Goal: Information Seeking & Learning: Learn about a topic

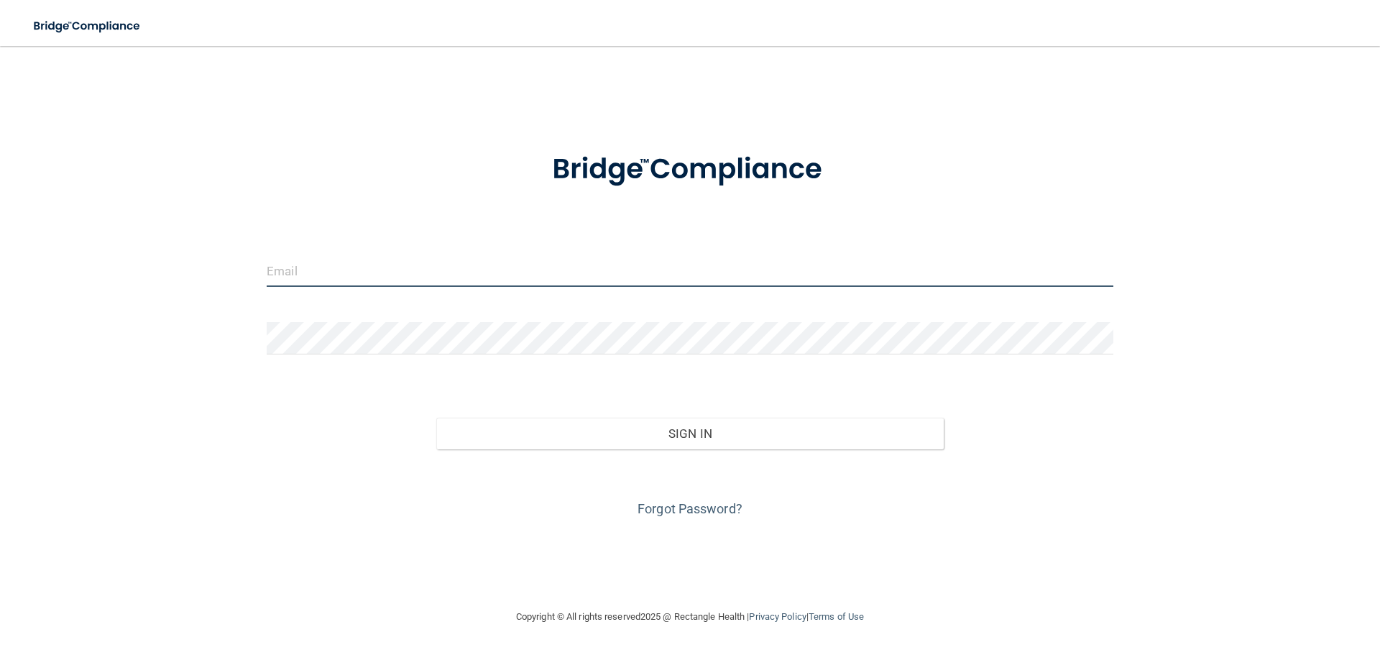
click at [568, 266] on input "email" at bounding box center [690, 271] width 847 height 32
click at [425, 162] on div at bounding box center [690, 169] width 869 height 75
click at [277, 282] on input "email" at bounding box center [690, 271] width 847 height 32
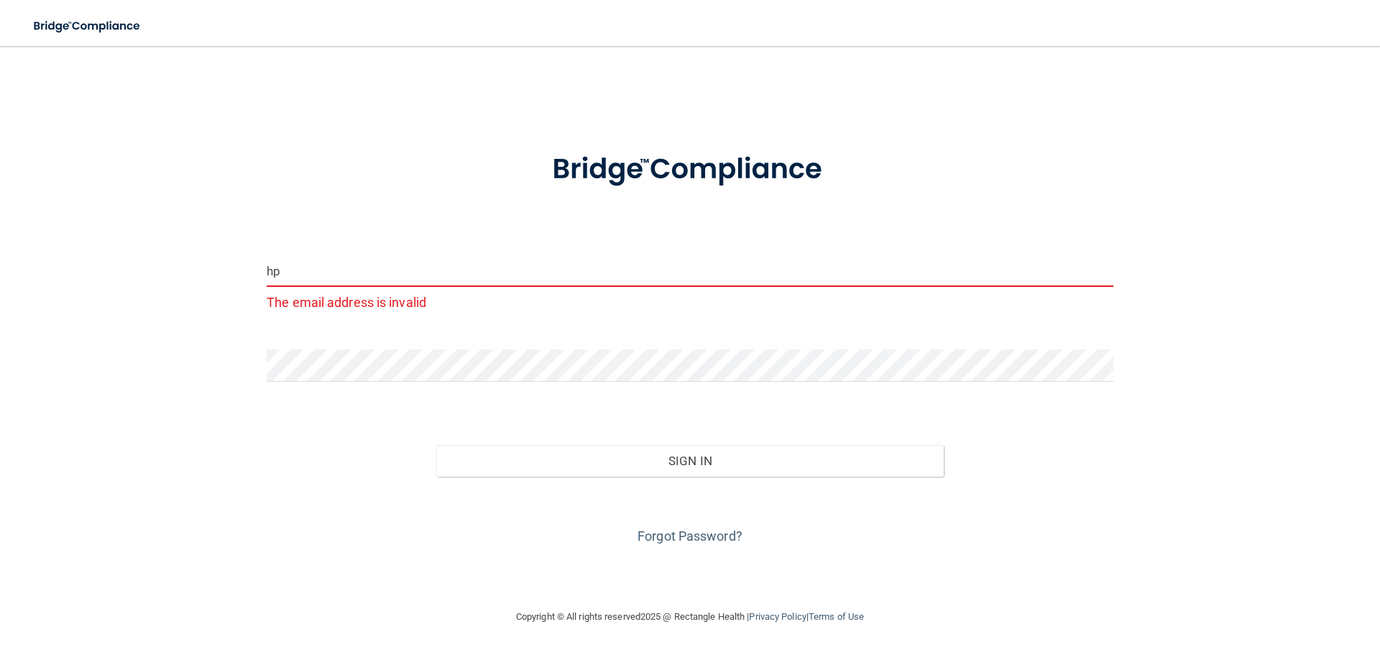
type input "h"
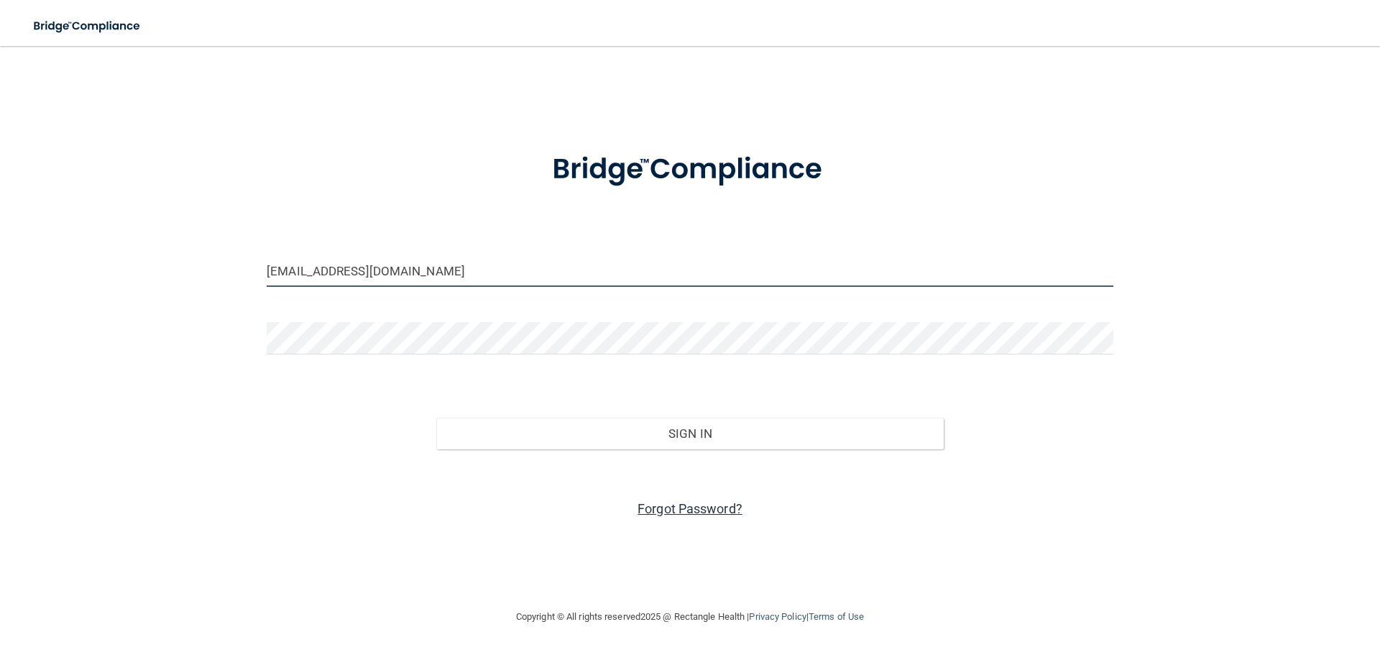
type input "[EMAIL_ADDRESS][DOMAIN_NAME]"
click at [659, 510] on link "Forgot Password?" at bounding box center [690, 508] width 105 height 15
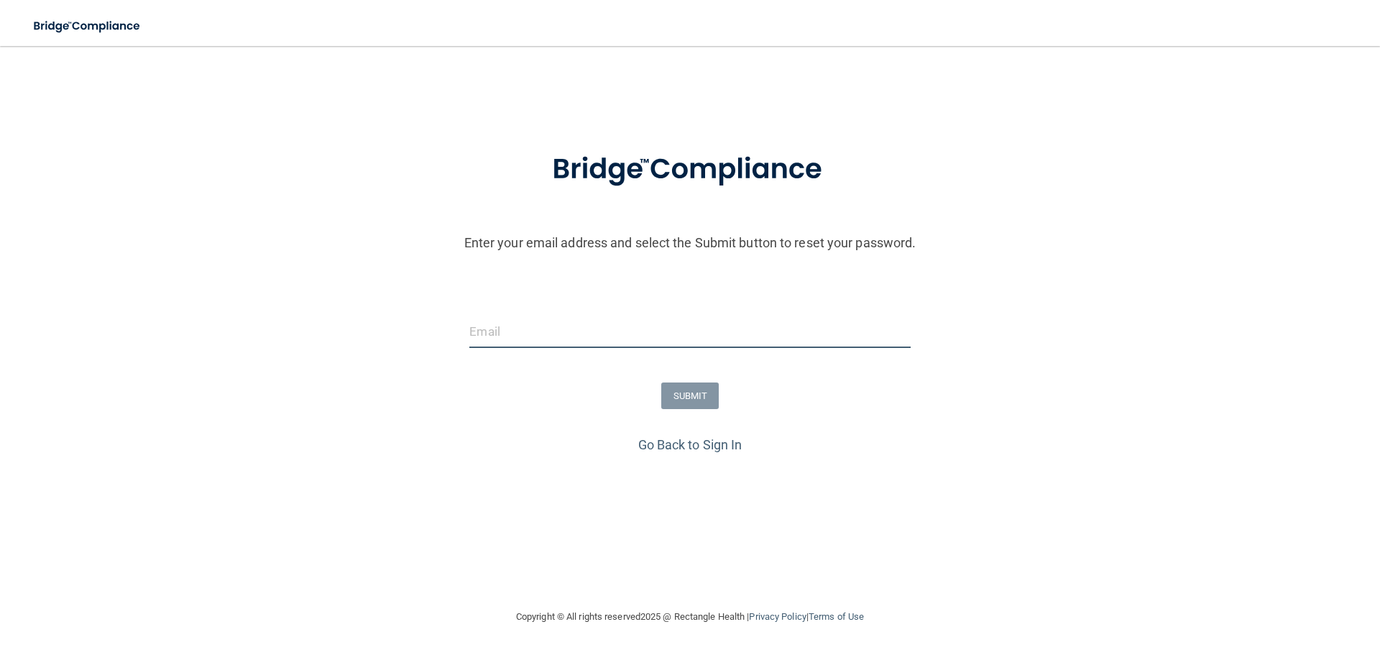
click at [551, 327] on input "email" at bounding box center [690, 332] width 441 height 32
type input "[EMAIL_ADDRESS][DOMAIN_NAME]"
click at [677, 409] on button "SUBMIT" at bounding box center [690, 396] width 58 height 27
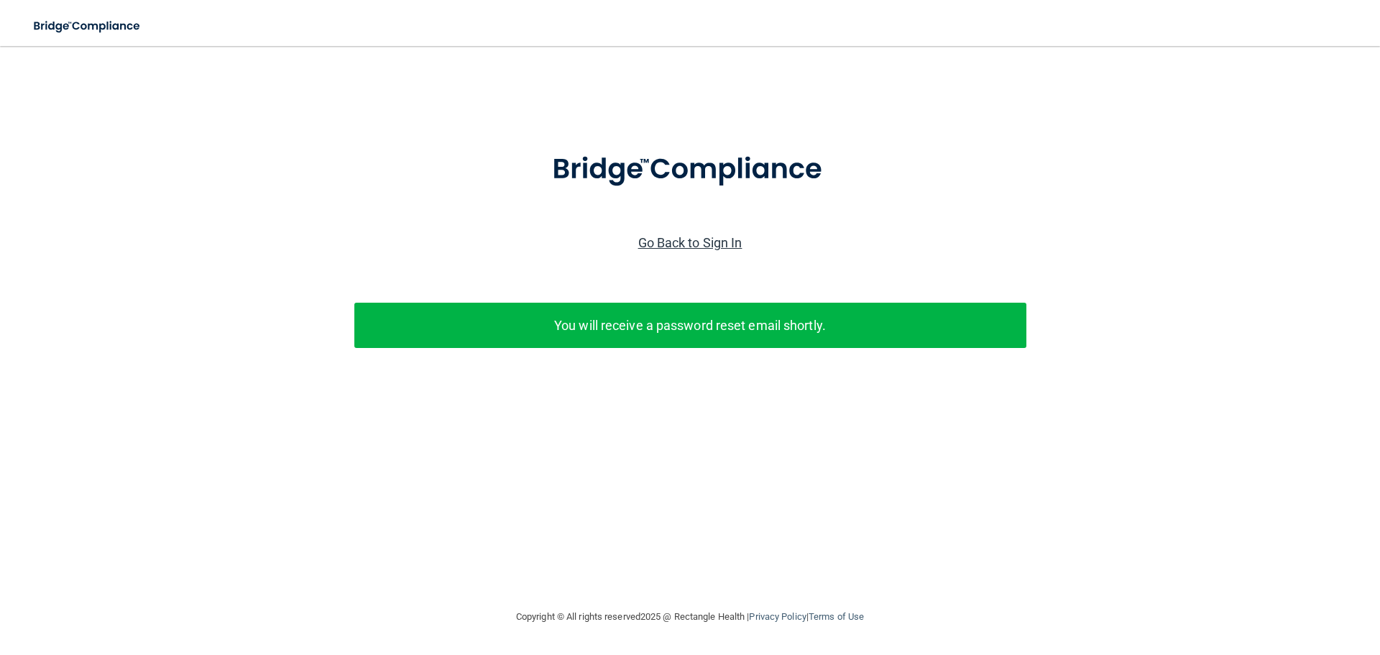
click at [648, 243] on link "Go Back to Sign In" at bounding box center [690, 242] width 104 height 15
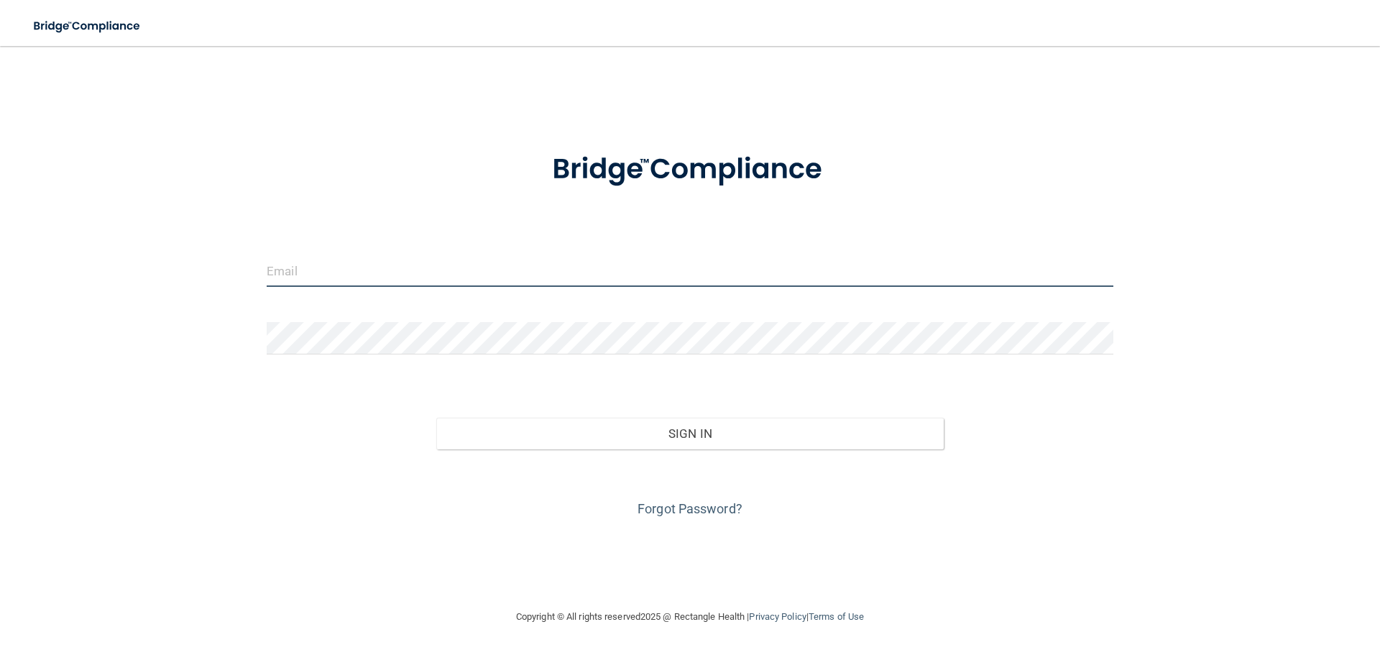
click at [412, 278] on input "email" at bounding box center [690, 271] width 847 height 32
type input "[EMAIL_ADDRESS][DOMAIN_NAME]"
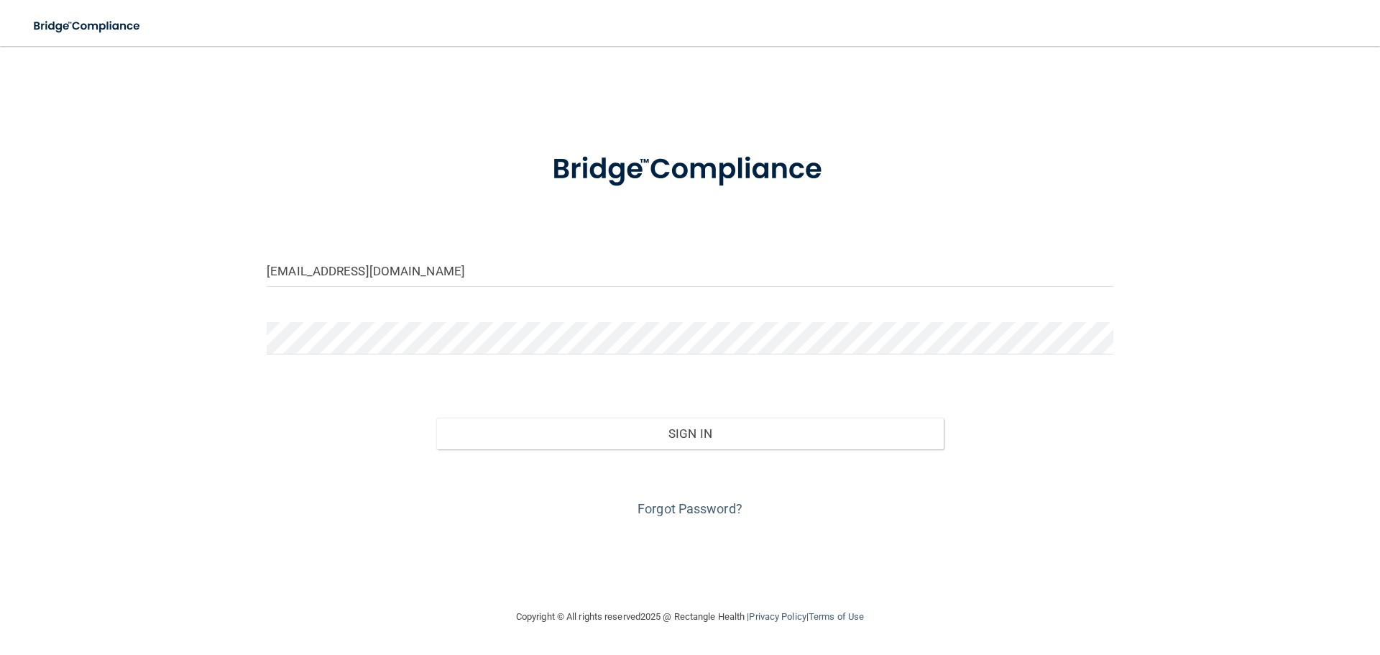
click at [320, 357] on div at bounding box center [690, 343] width 869 height 43
click at [436, 418] on button "Sign In" at bounding box center [690, 434] width 508 height 32
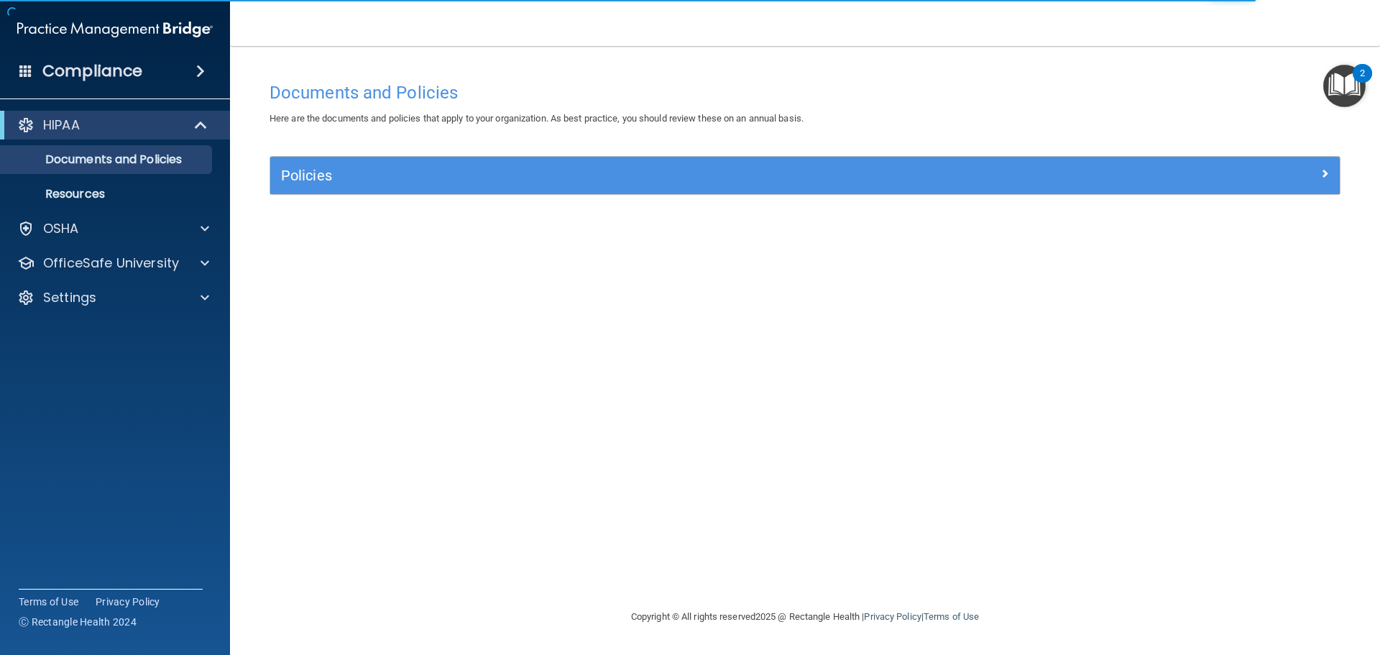
click at [1351, 71] on img "Open Resource Center, 2 new notifications" at bounding box center [1345, 86] width 42 height 42
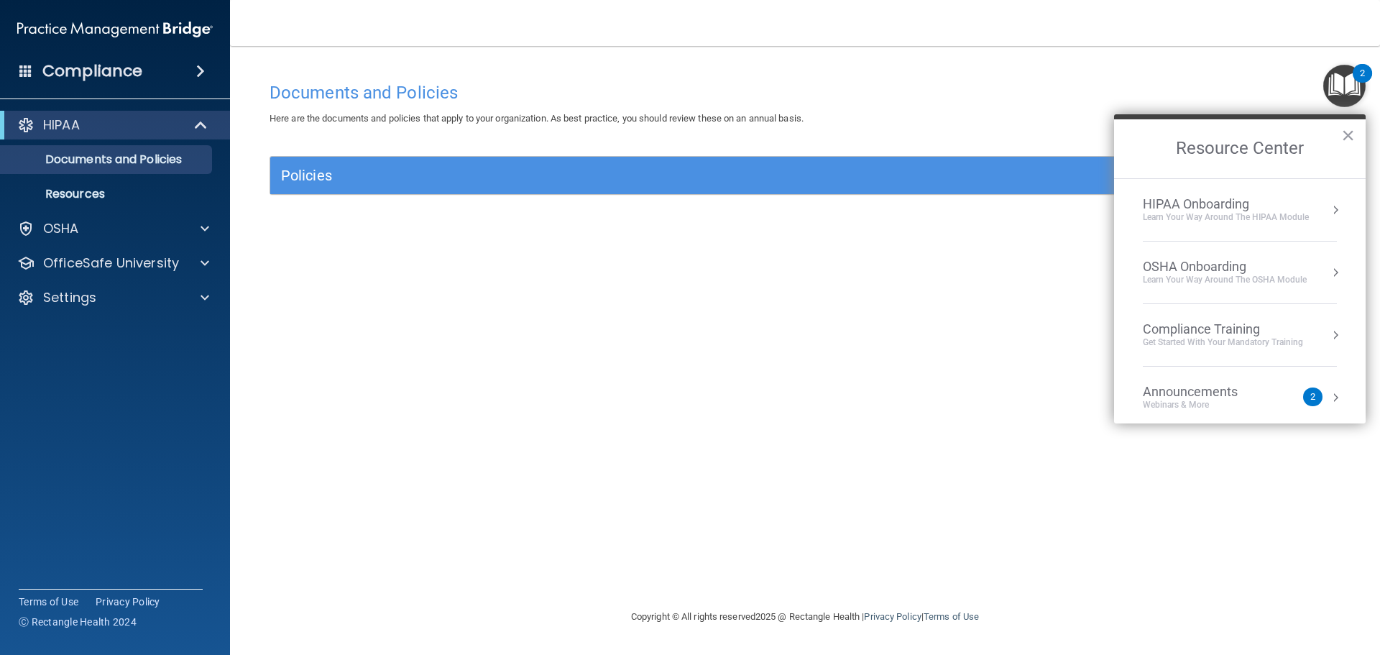
click at [1304, 395] on div "2" at bounding box center [1313, 397] width 19 height 19
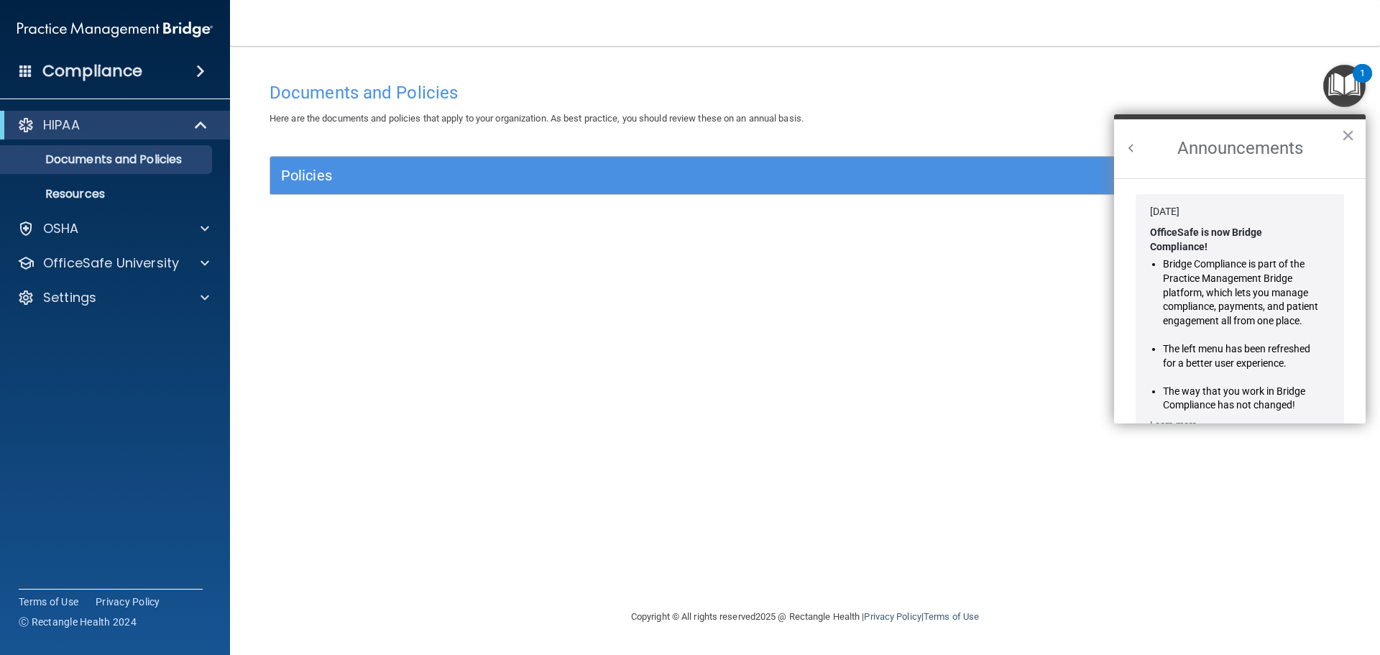
scroll to position [252, 0]
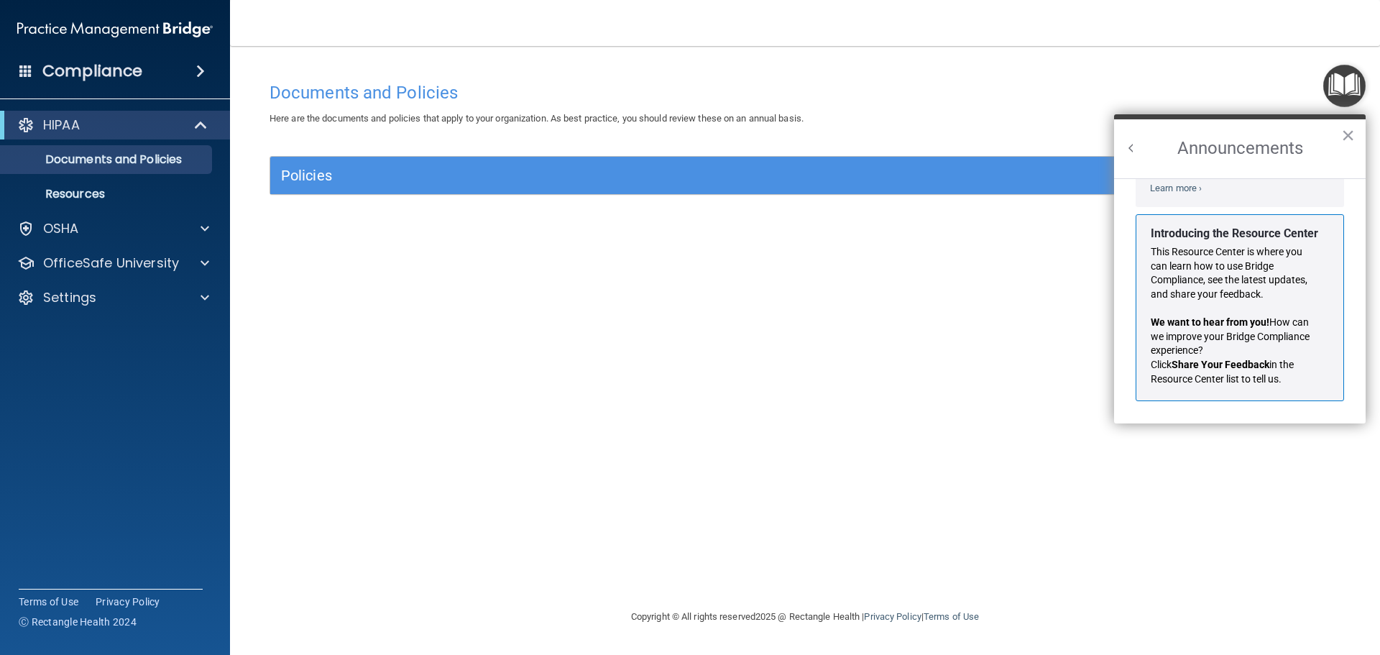
click at [549, 615] on div "Copyright © All rights reserved 2025 @ Rectangle Health | Privacy Policy | Term…" at bounding box center [805, 617] width 525 height 46
click at [85, 199] on p "Resources" at bounding box center [107, 194] width 196 height 14
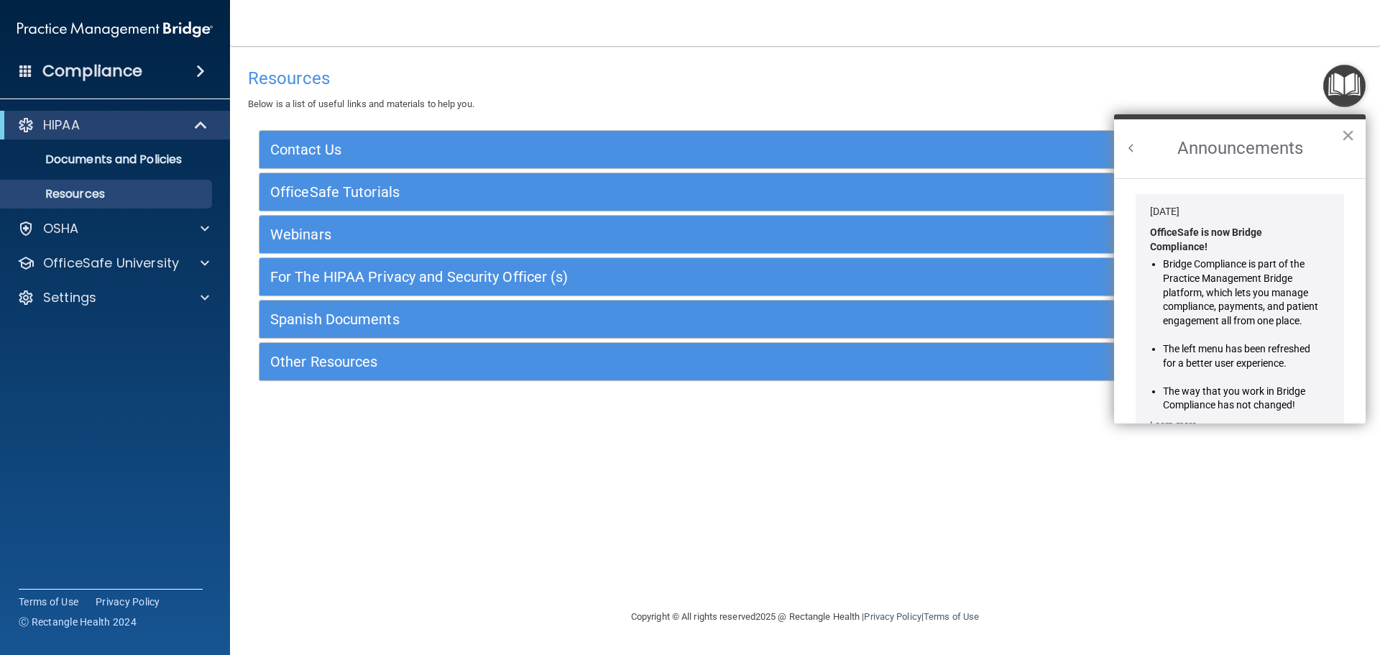
click at [1342, 138] on button "×" at bounding box center [1349, 135] width 14 height 23
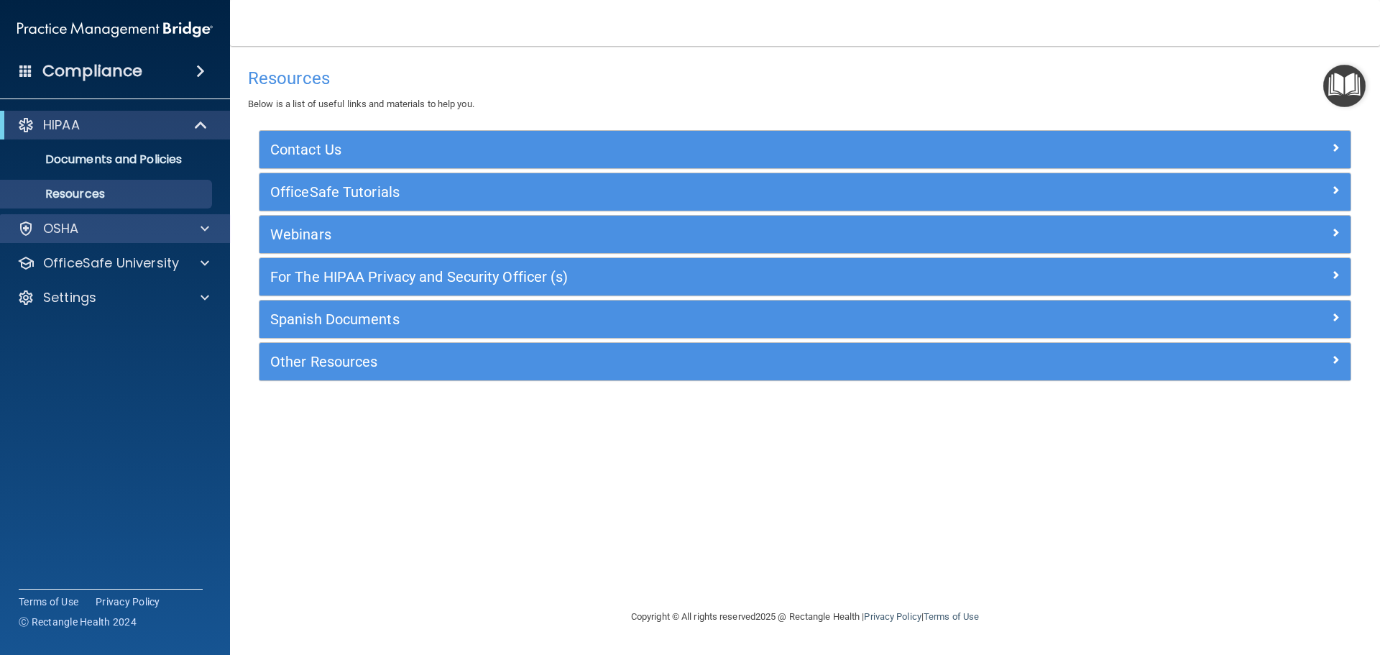
click at [80, 217] on div "OSHA" at bounding box center [115, 228] width 231 height 29
click at [81, 225] on div "OSHA" at bounding box center [95, 228] width 178 height 17
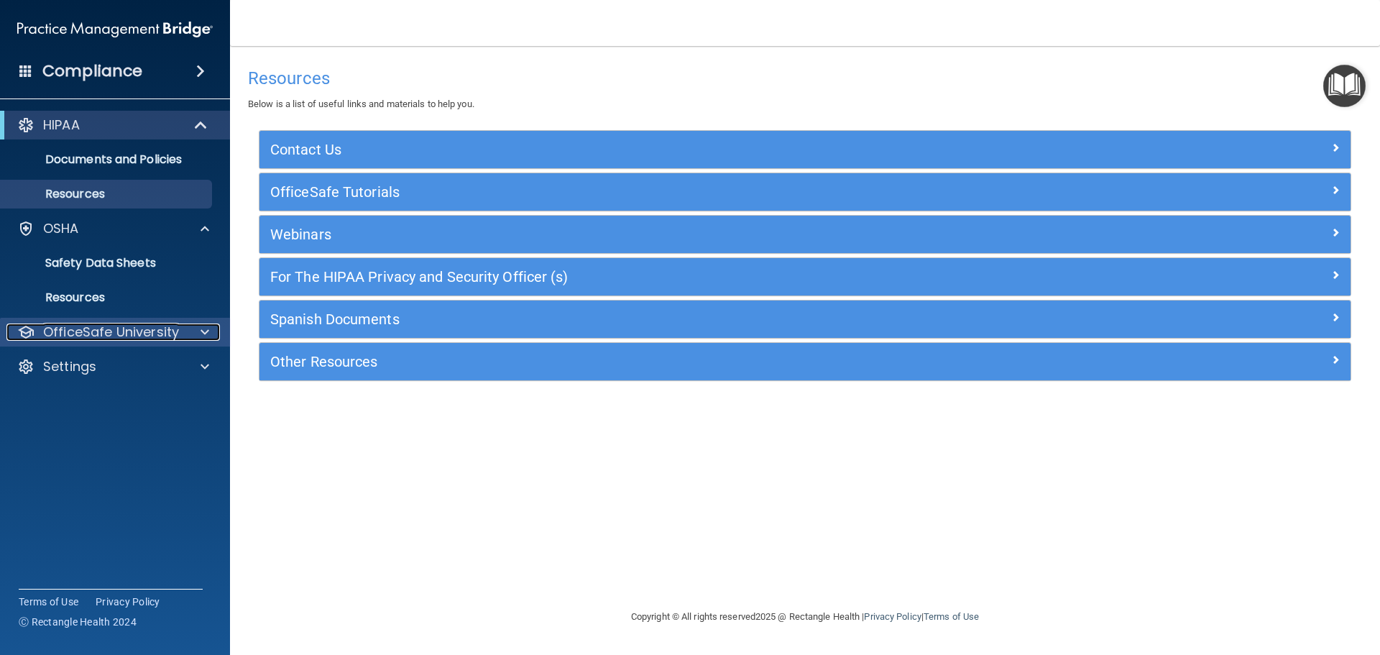
click at [88, 331] on p "OfficeSafe University" at bounding box center [111, 332] width 136 height 17
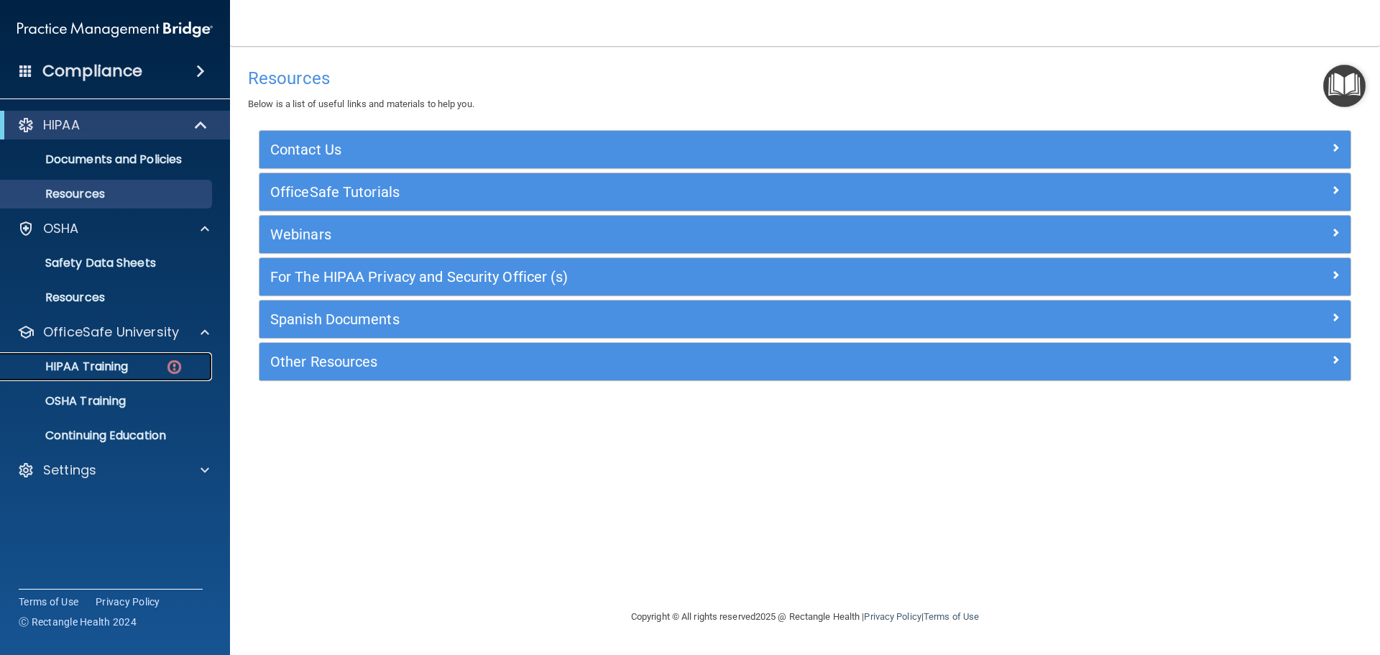
click at [97, 362] on p "HIPAA Training" at bounding box center [68, 367] width 119 height 14
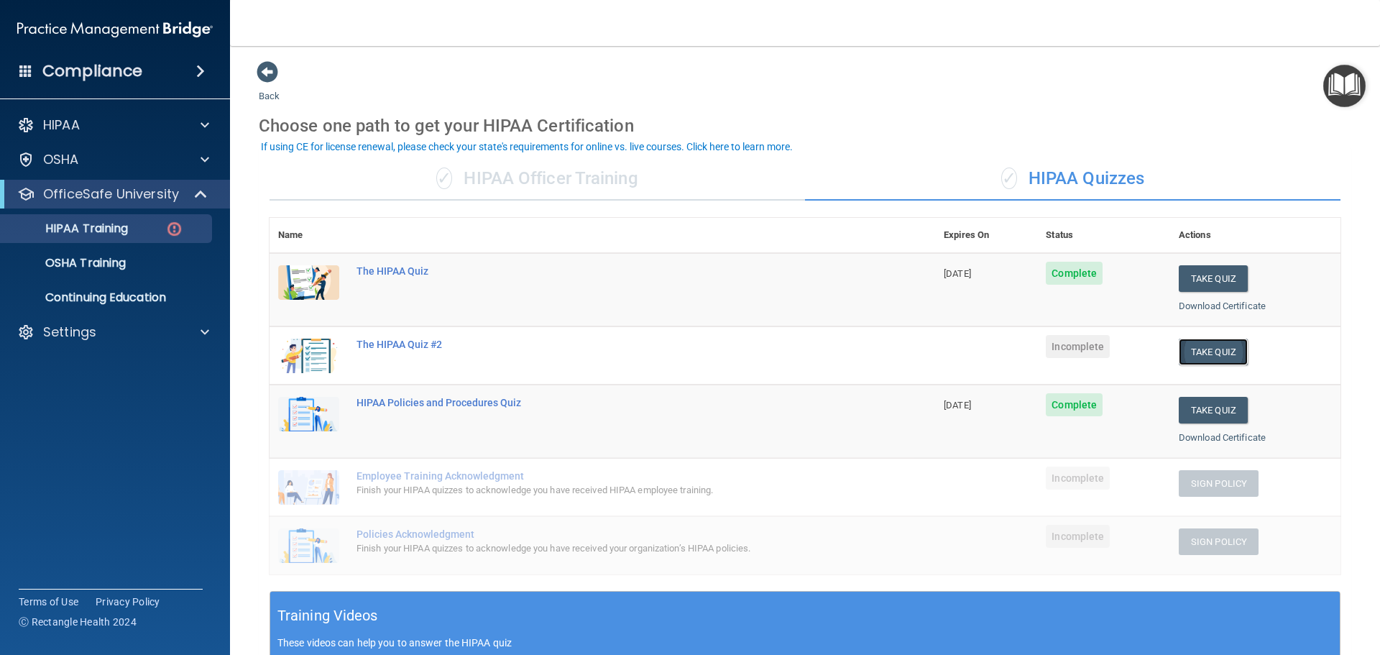
click at [1198, 357] on button "Take Quiz" at bounding box center [1213, 352] width 69 height 27
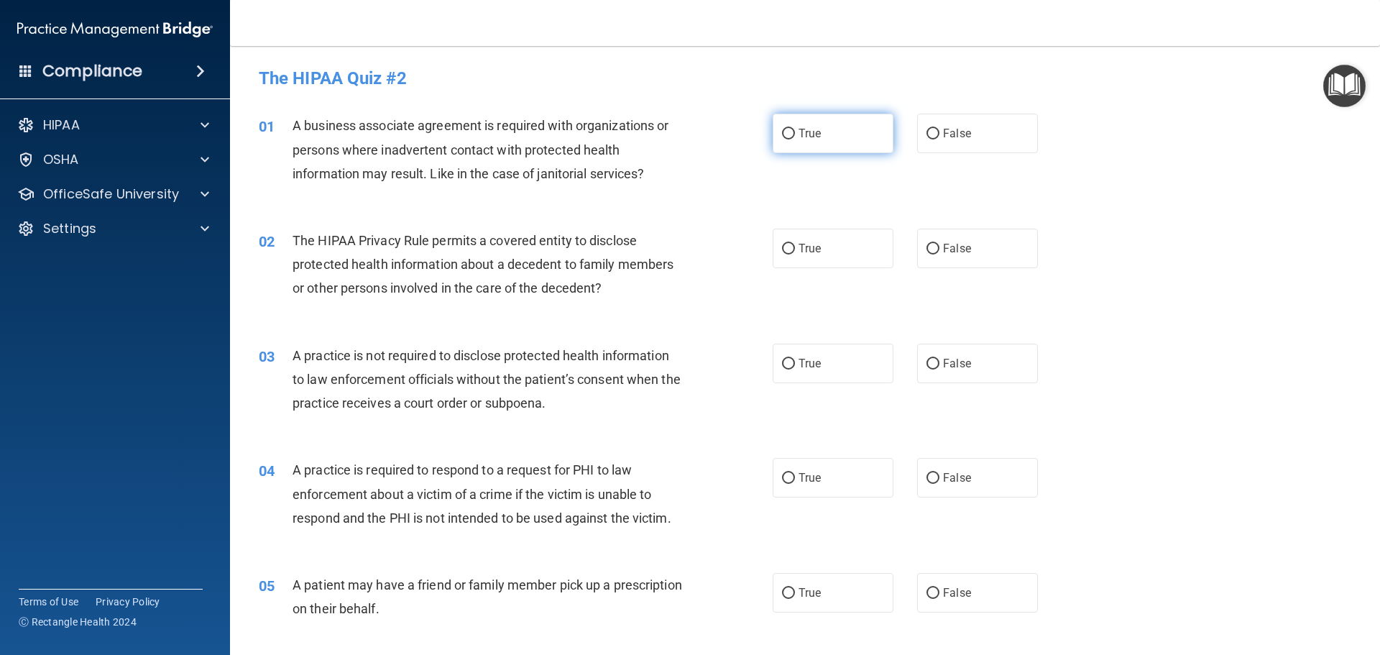
click at [785, 140] on label "True" at bounding box center [833, 134] width 121 height 40
click at [785, 139] on input "True" at bounding box center [788, 134] width 13 height 11
radio input "true"
click at [782, 251] on input "True" at bounding box center [788, 249] width 13 height 11
radio input "true"
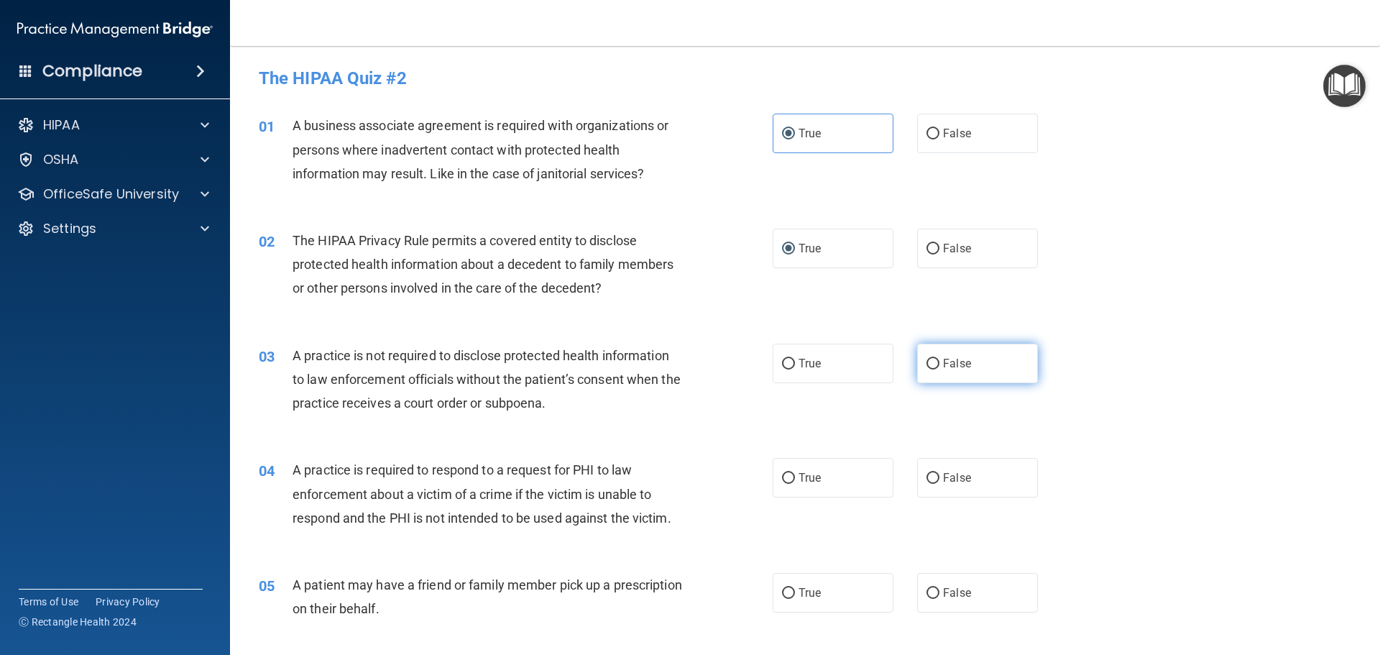
click at [927, 359] on input "False" at bounding box center [933, 364] width 13 height 11
radio input "true"
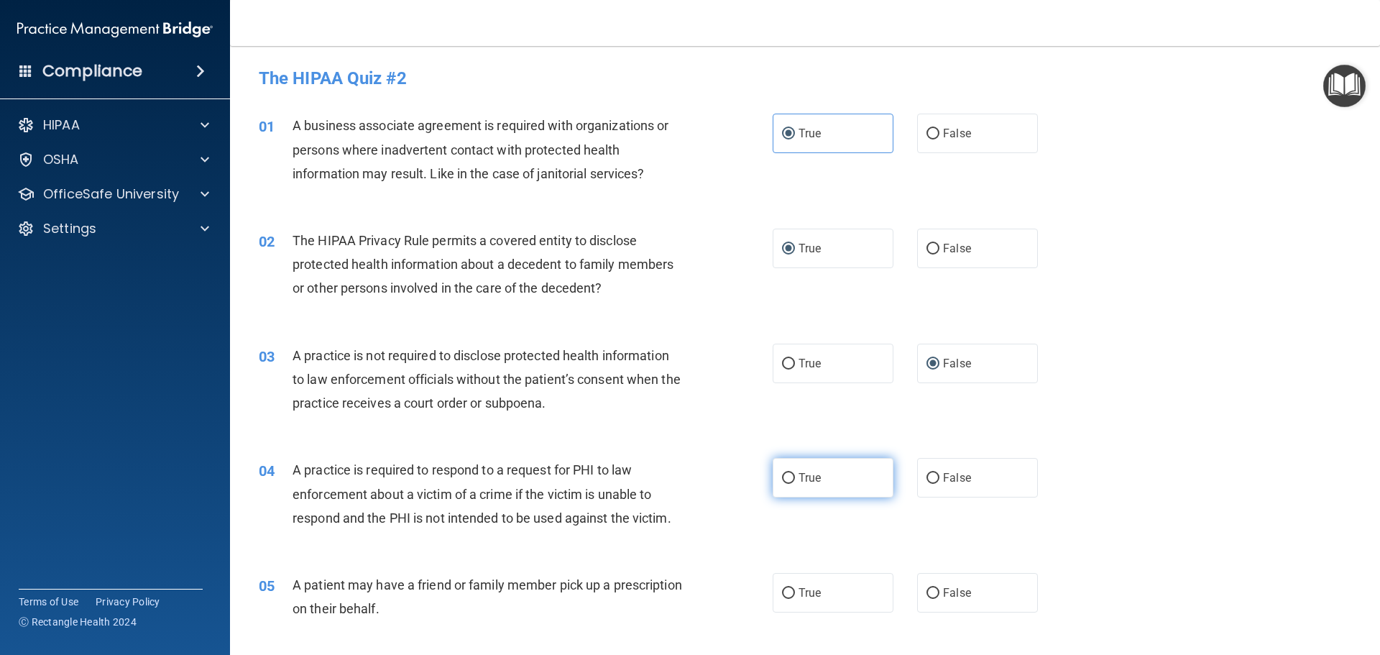
click at [787, 483] on input "True" at bounding box center [788, 478] width 13 height 11
radio input "true"
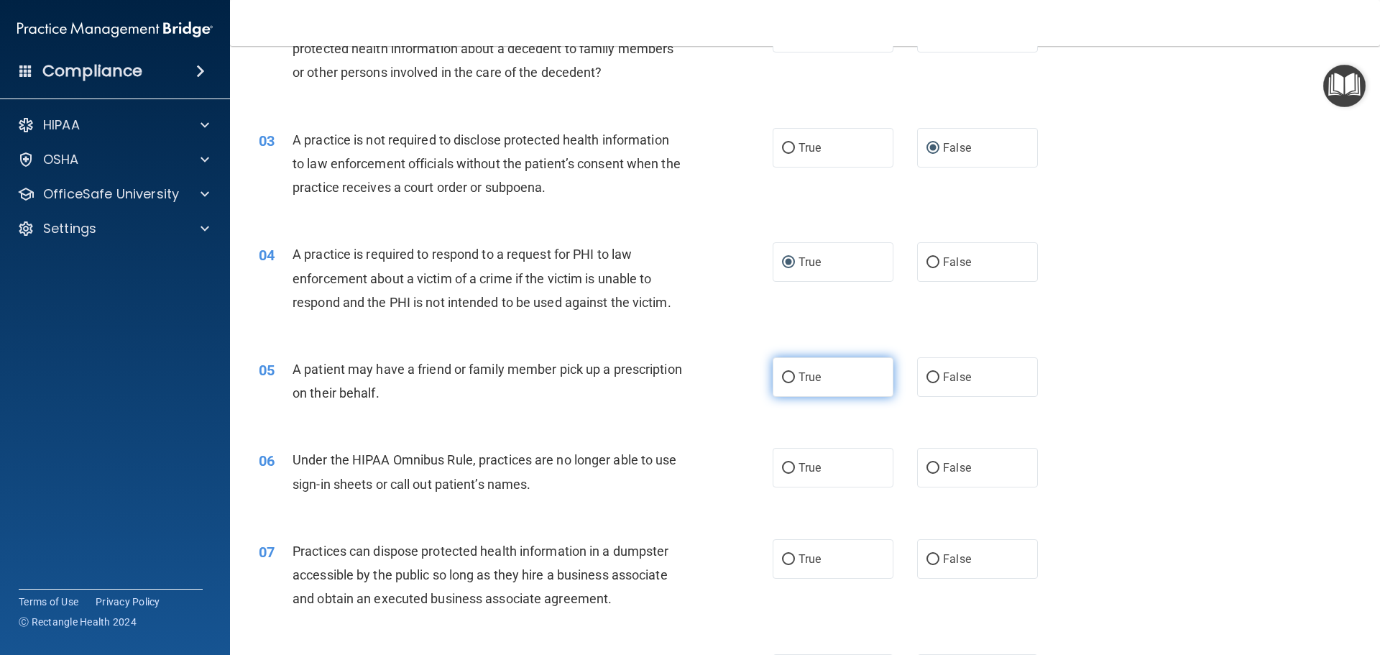
click at [784, 377] on input "True" at bounding box center [788, 377] width 13 height 11
radio input "true"
click at [927, 463] on input "False" at bounding box center [933, 468] width 13 height 11
radio input "true"
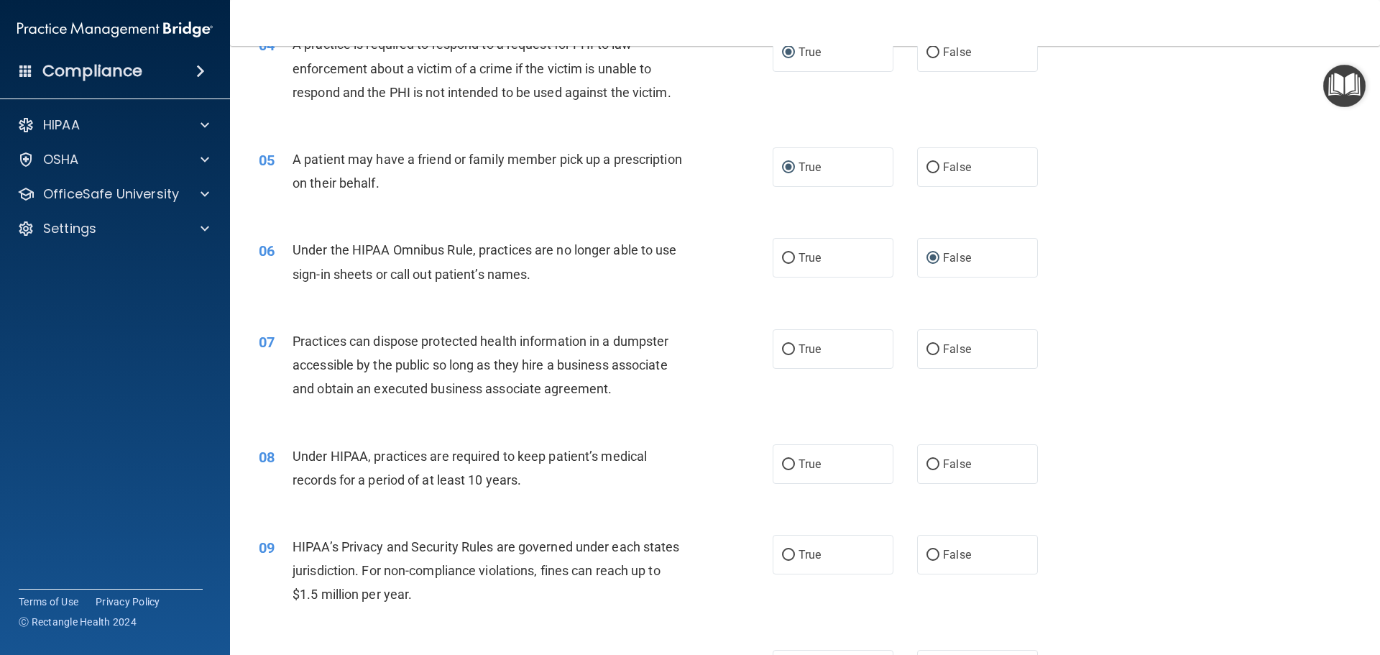
scroll to position [431, 0]
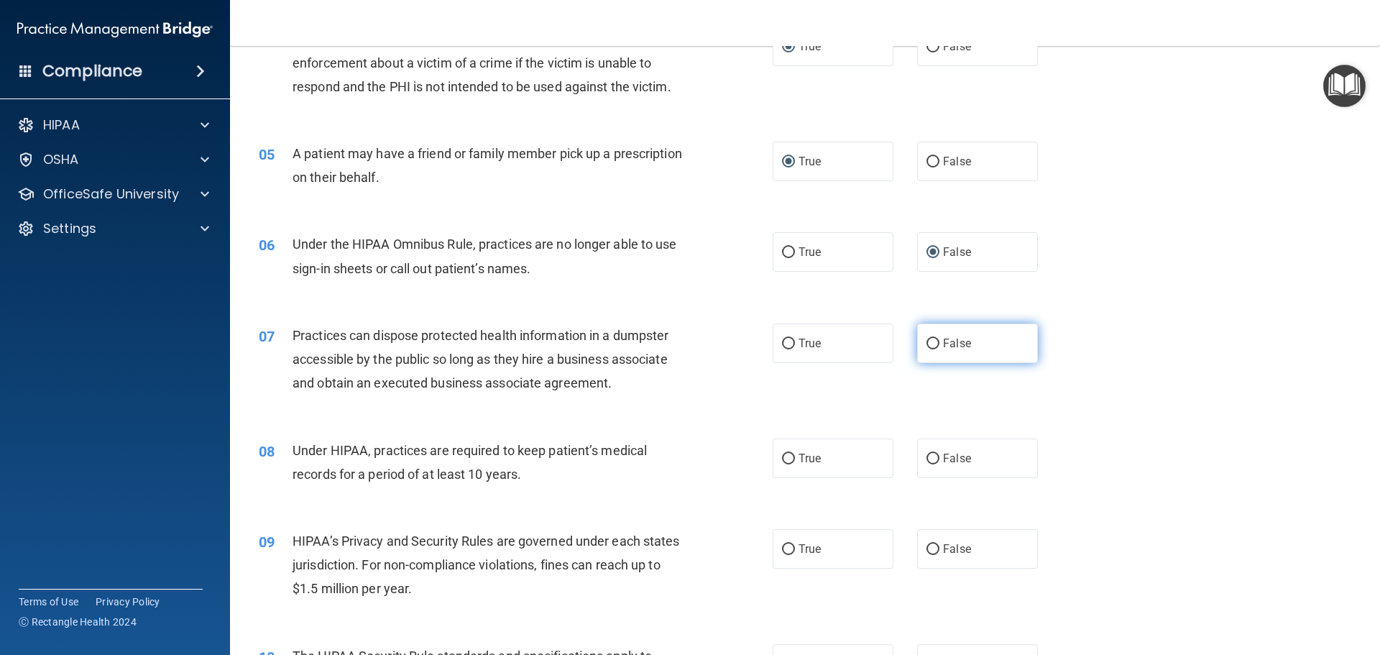
click at [929, 348] on input "False" at bounding box center [933, 344] width 13 height 11
radio input "true"
click at [927, 454] on input "False" at bounding box center [933, 459] width 13 height 11
radio input "true"
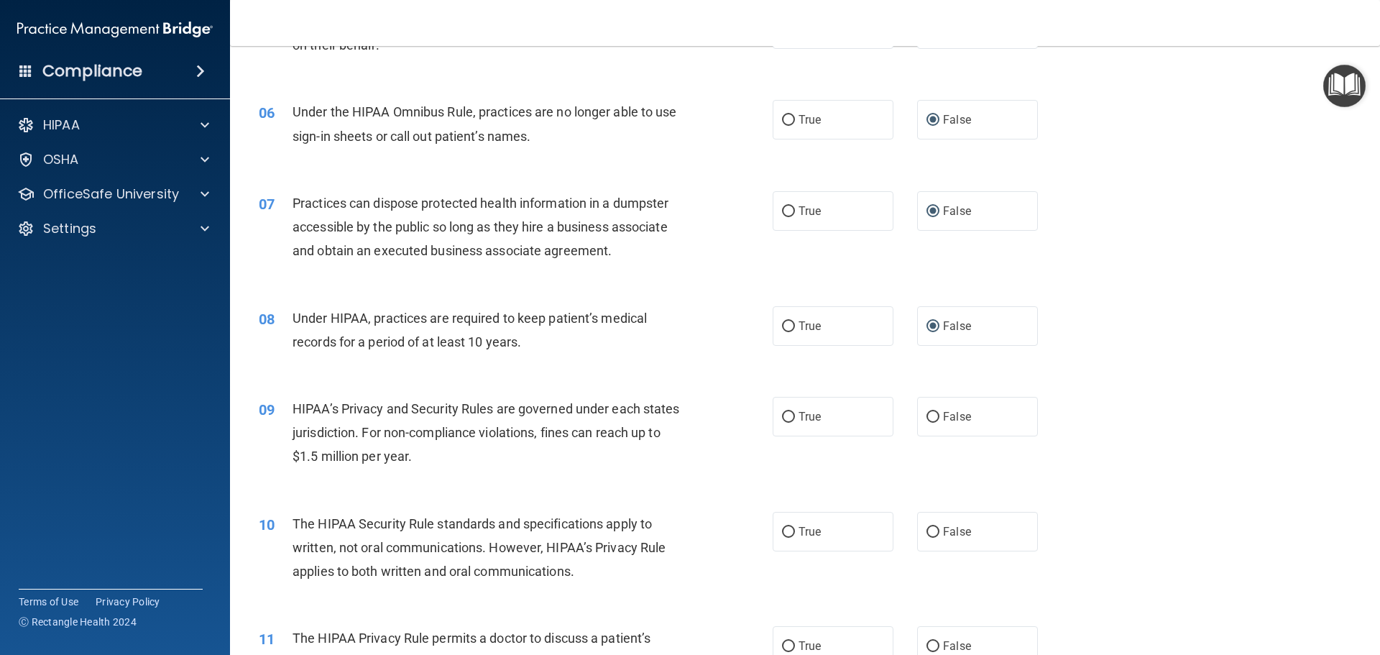
scroll to position [575, 0]
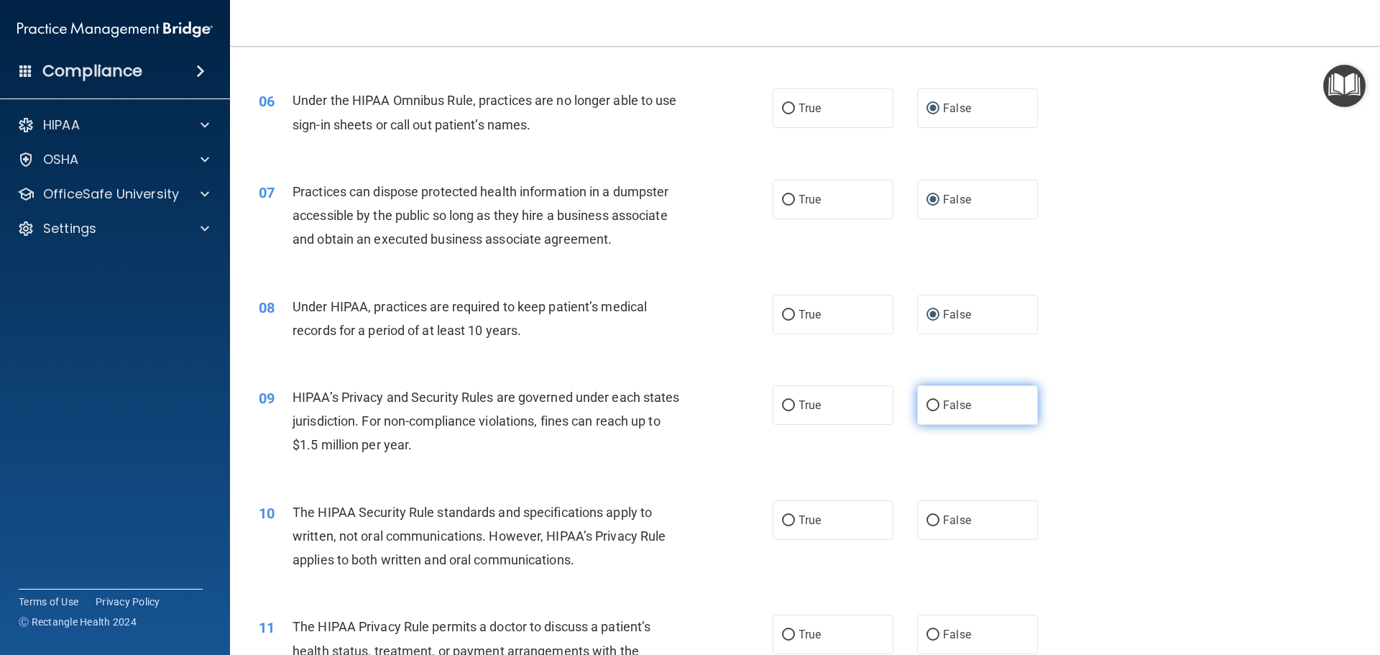
click at [928, 401] on input "False" at bounding box center [933, 405] width 13 height 11
radio input "true"
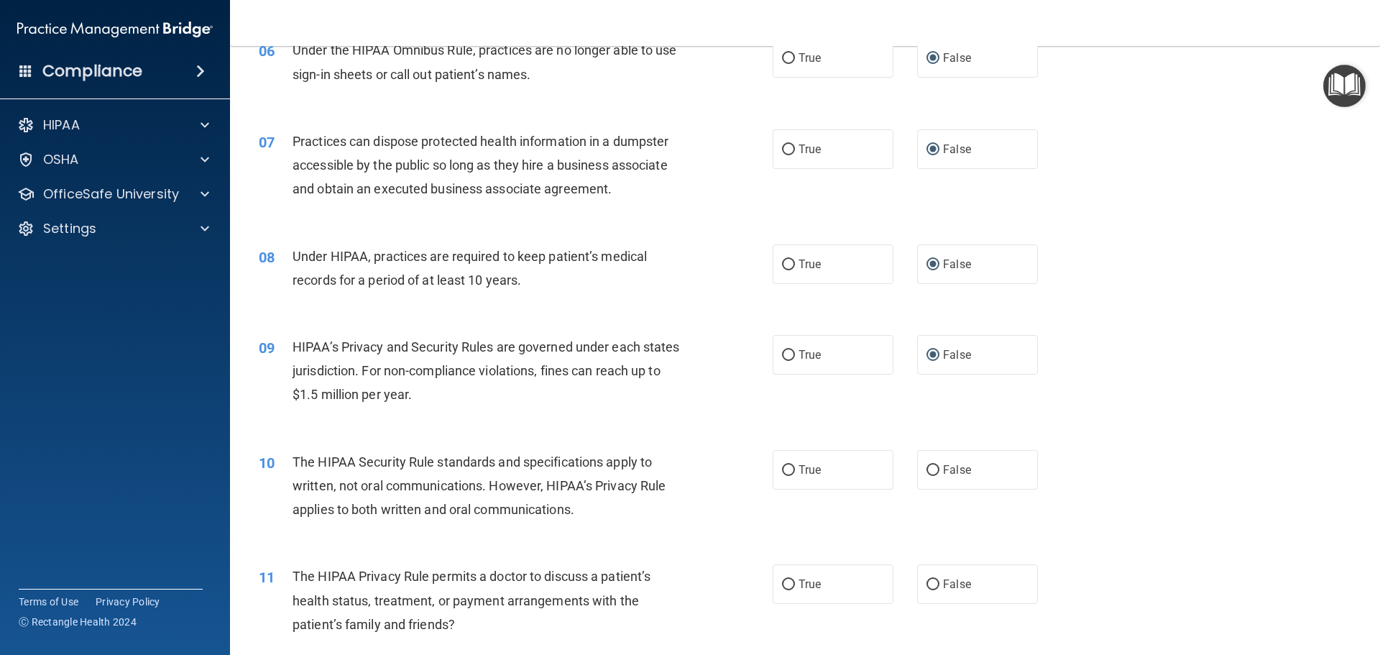
scroll to position [647, 0]
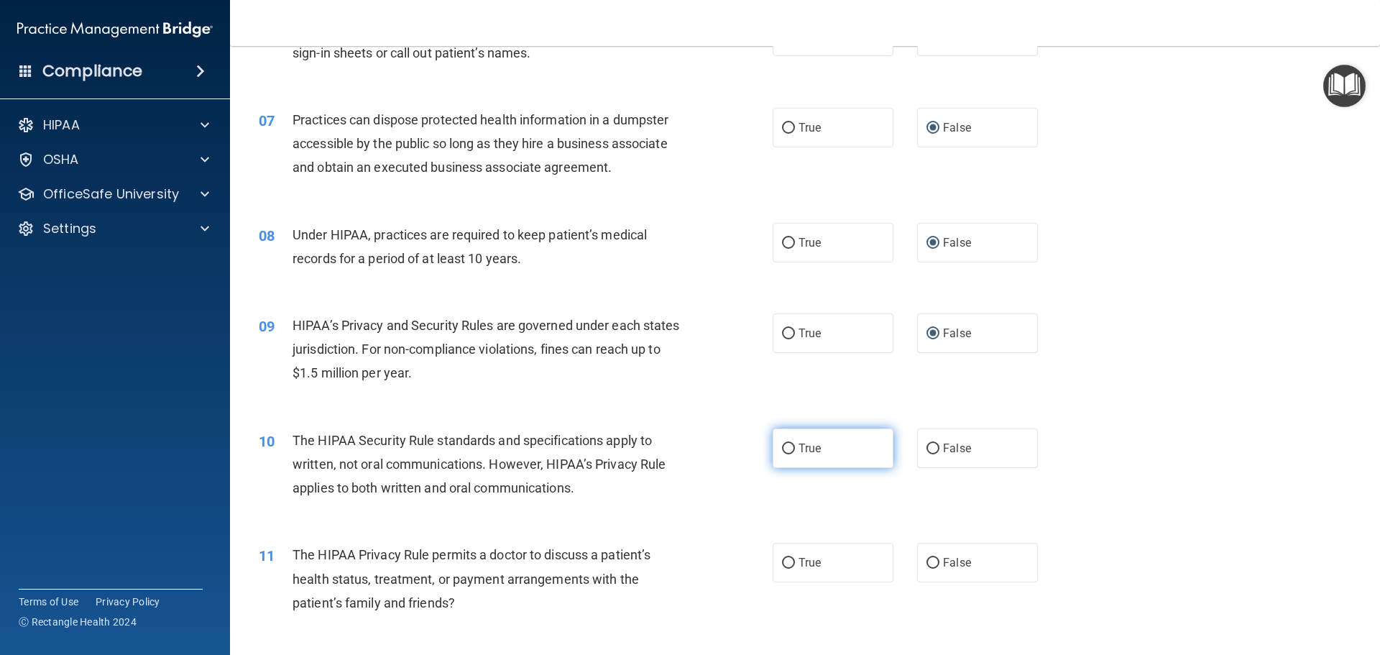
click at [787, 449] on input "True" at bounding box center [788, 449] width 13 height 11
radio input "true"
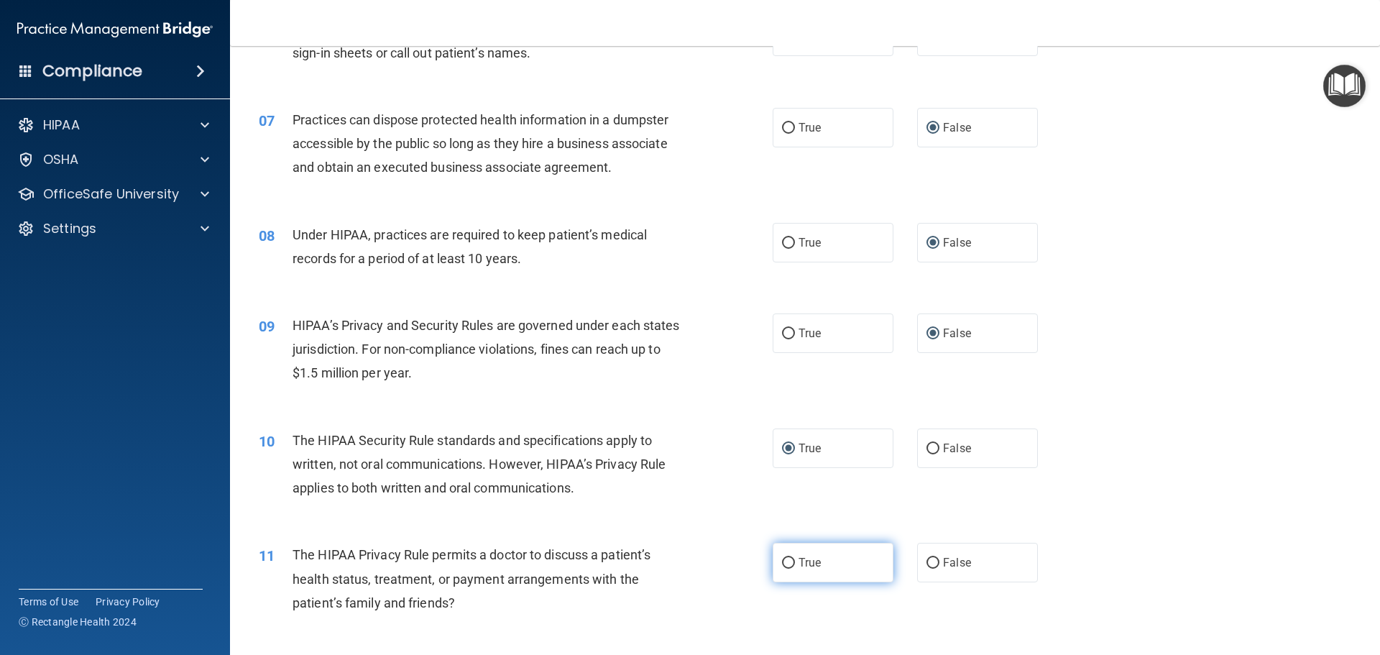
click at [787, 564] on input "True" at bounding box center [788, 563] width 13 height 11
radio input "true"
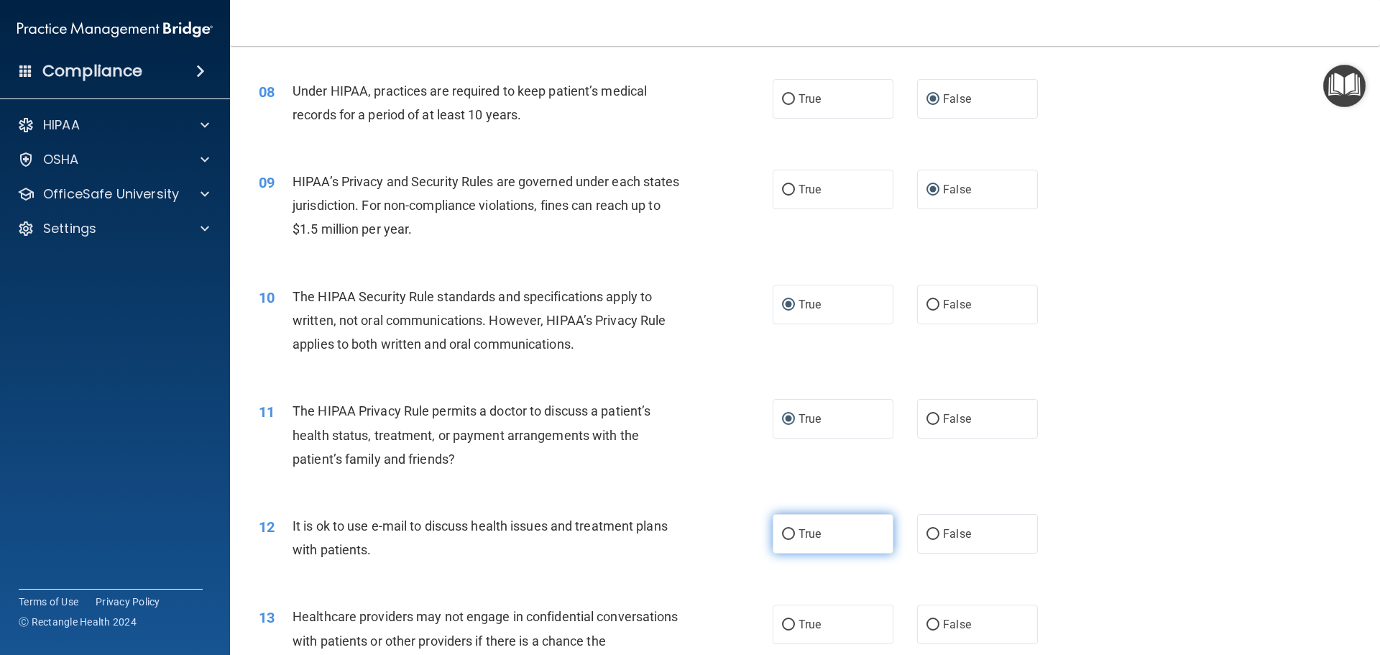
click at [778, 543] on label "True" at bounding box center [833, 534] width 121 height 40
click at [782, 540] on input "True" at bounding box center [788, 534] width 13 height 11
radio input "true"
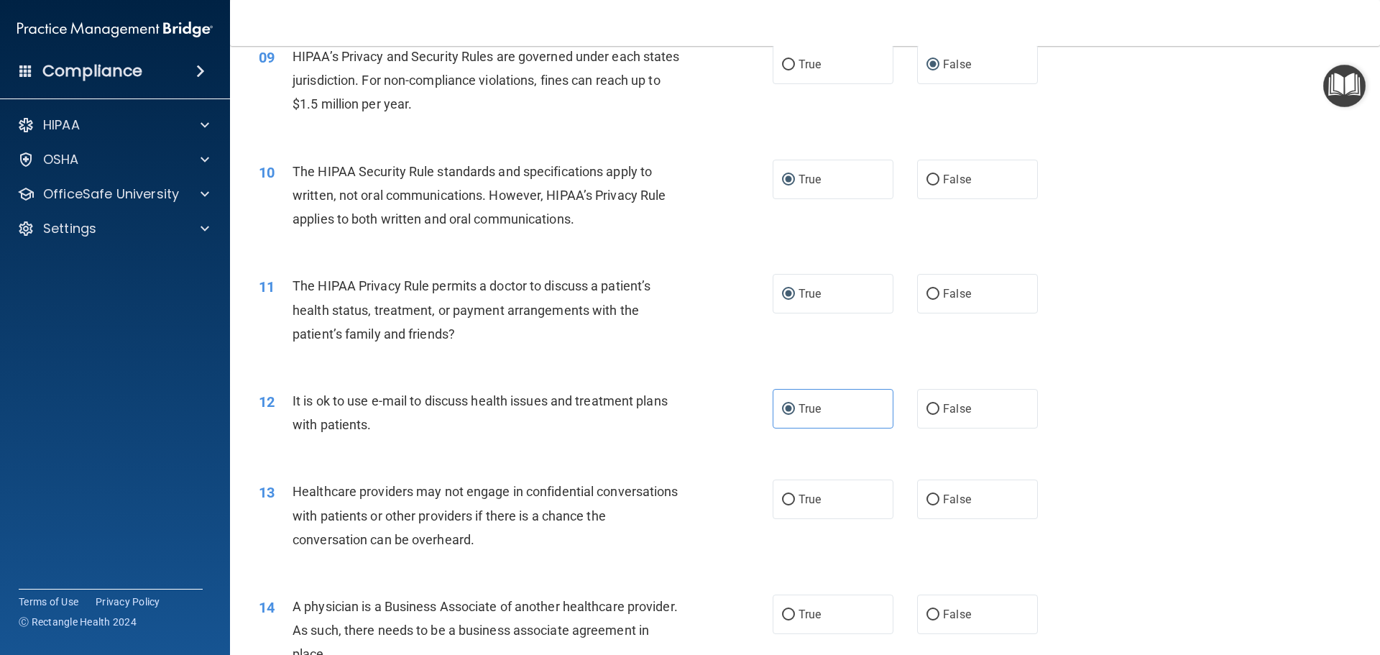
scroll to position [935, 0]
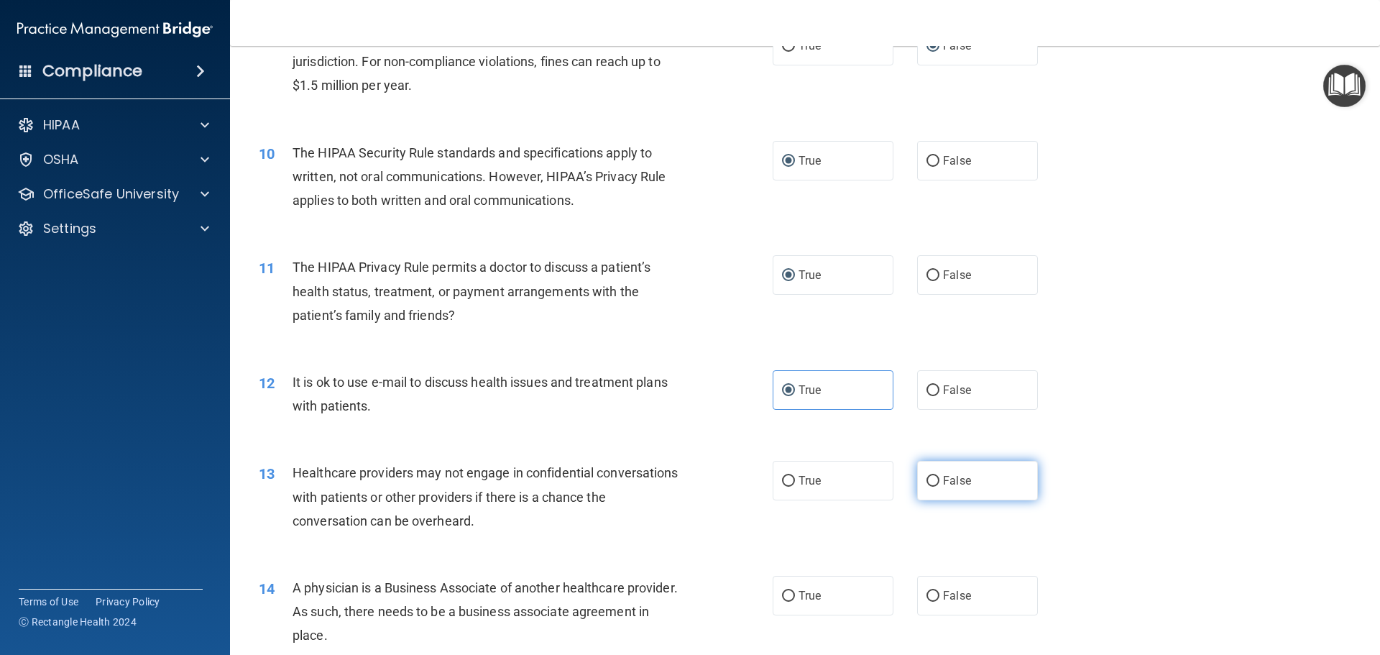
click at [927, 480] on input "False" at bounding box center [933, 481] width 13 height 11
radio input "true"
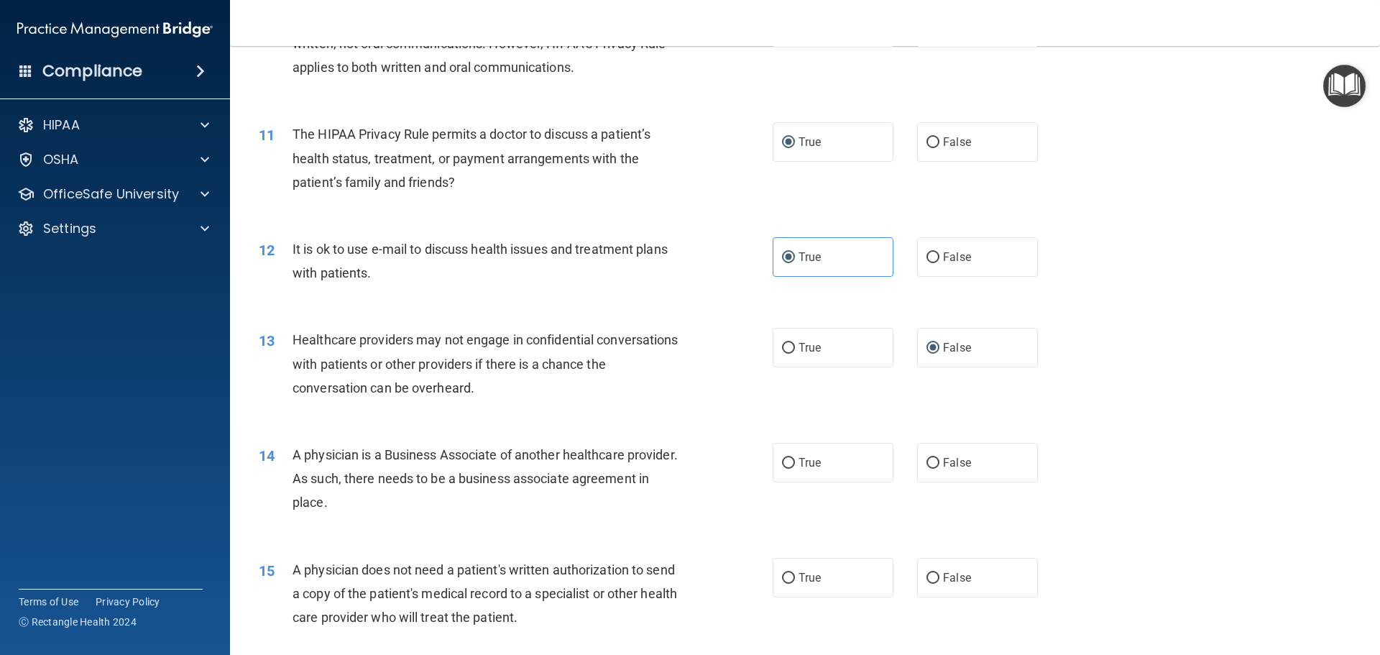
scroll to position [1079, 0]
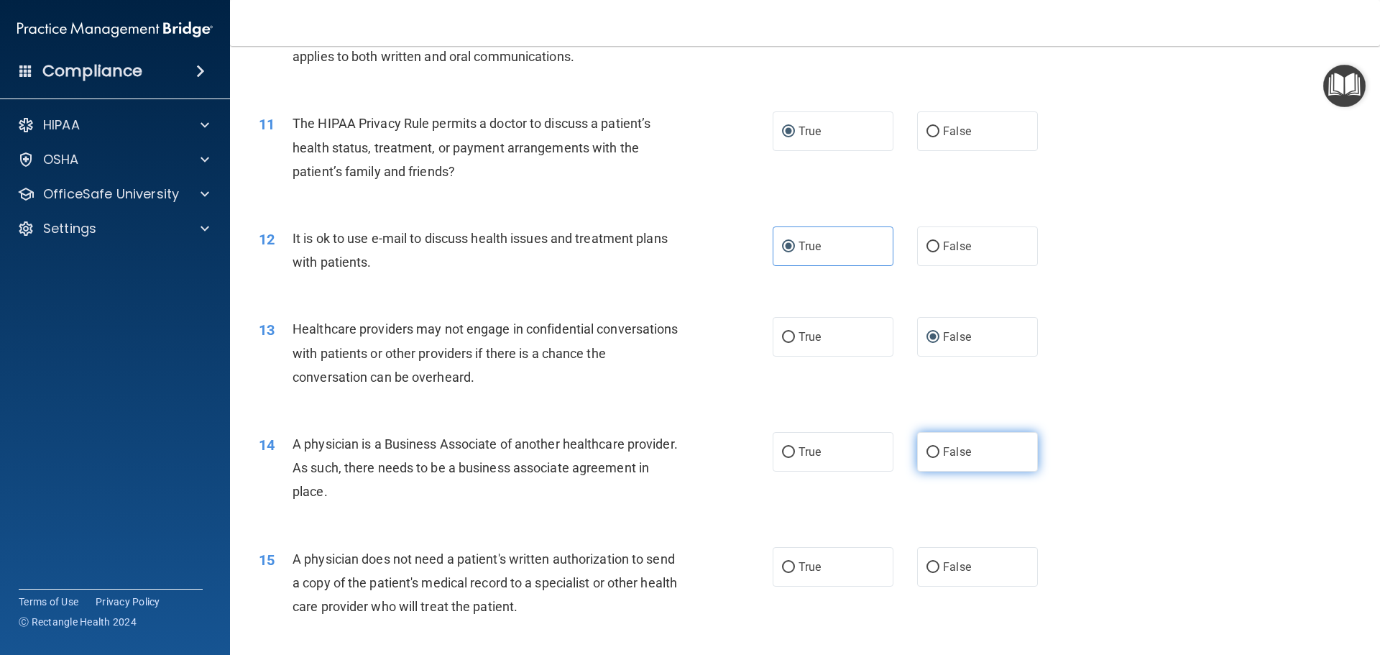
click at [927, 453] on input "False" at bounding box center [933, 452] width 13 height 11
radio input "true"
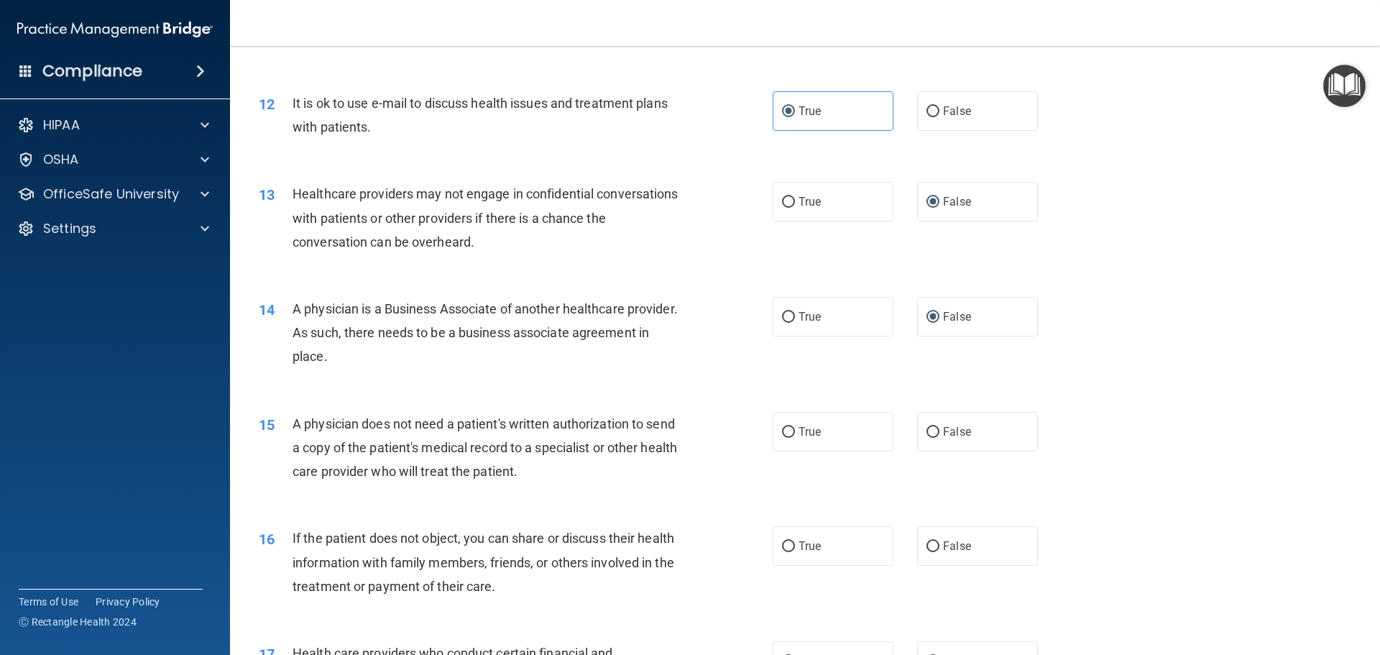
scroll to position [1222, 0]
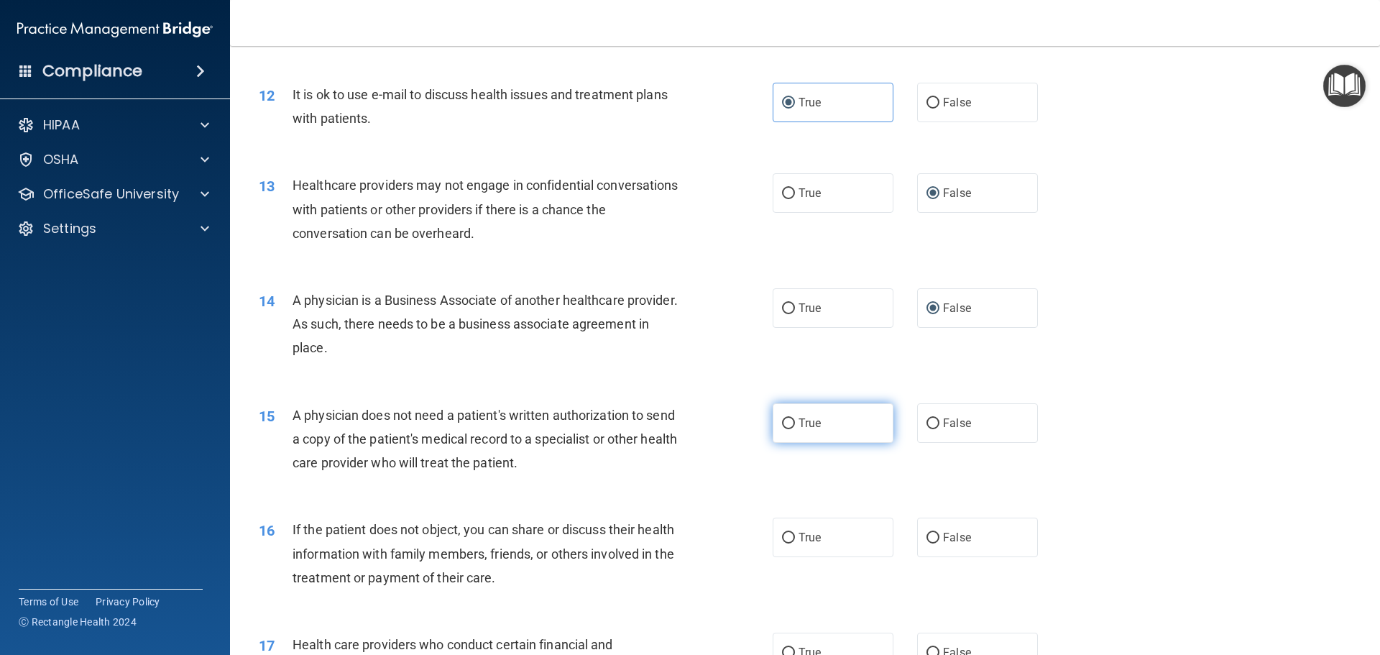
click at [787, 423] on input "True" at bounding box center [788, 423] width 13 height 11
radio input "true"
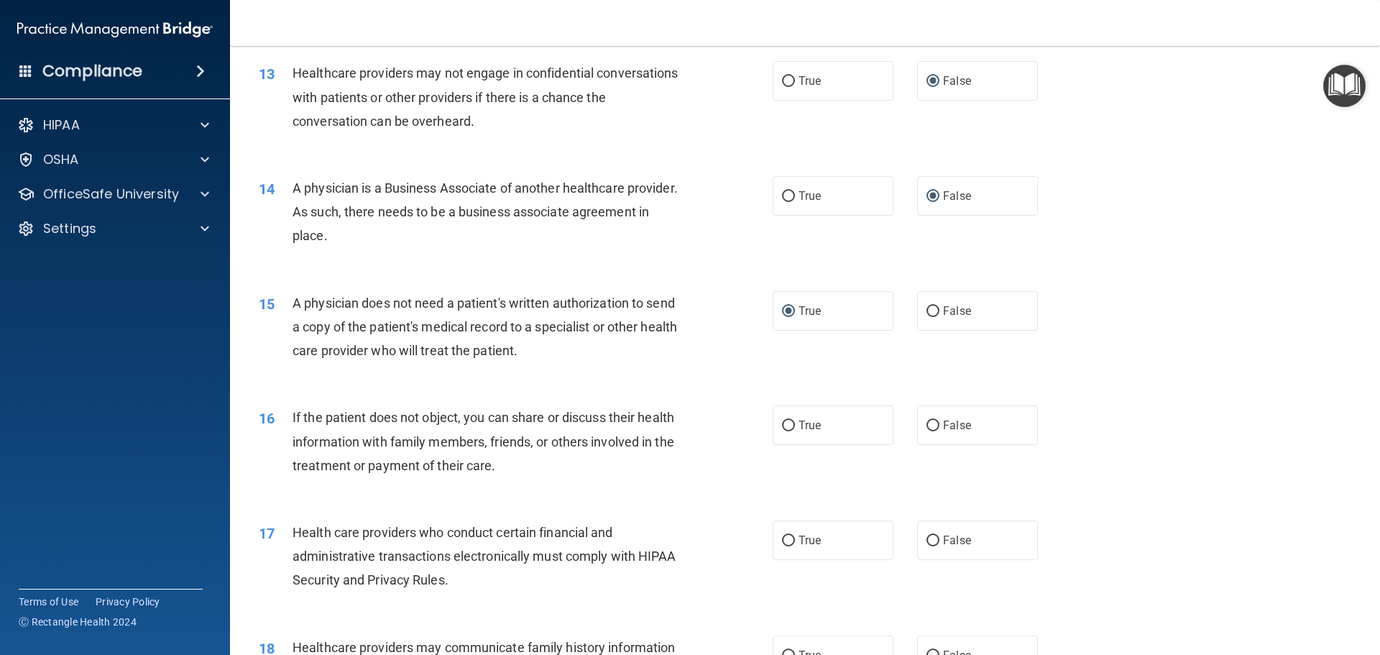
scroll to position [1366, 0]
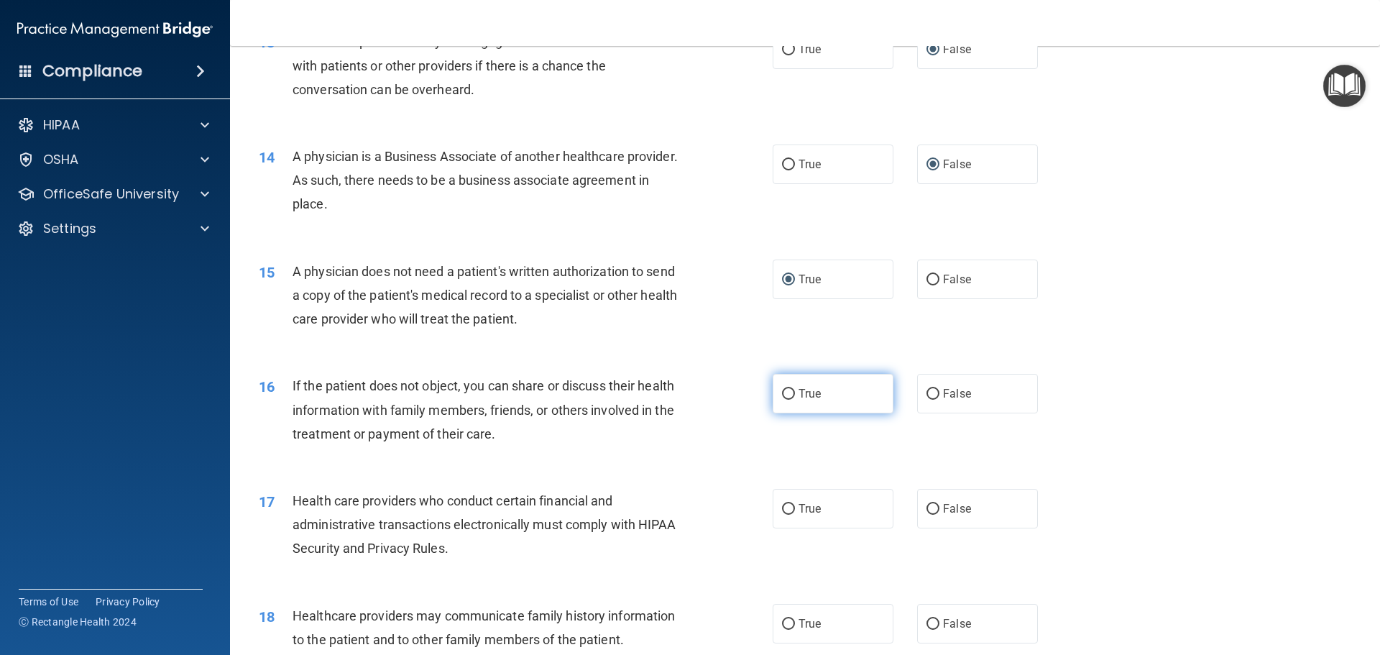
click at [790, 400] on label "True" at bounding box center [833, 394] width 121 height 40
click at [790, 400] on input "True" at bounding box center [788, 394] width 13 height 11
radio input "true"
click at [791, 507] on label "True" at bounding box center [833, 509] width 121 height 40
click at [791, 507] on input "True" at bounding box center [788, 509] width 13 height 11
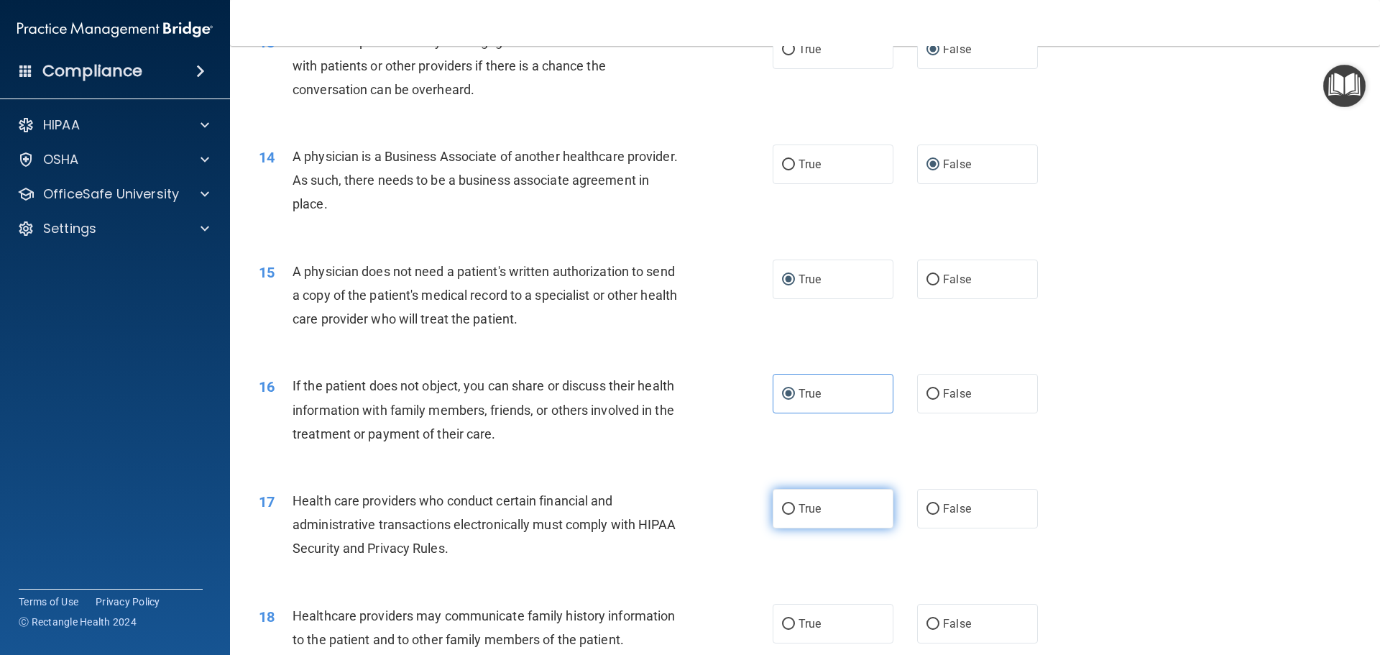
radio input "true"
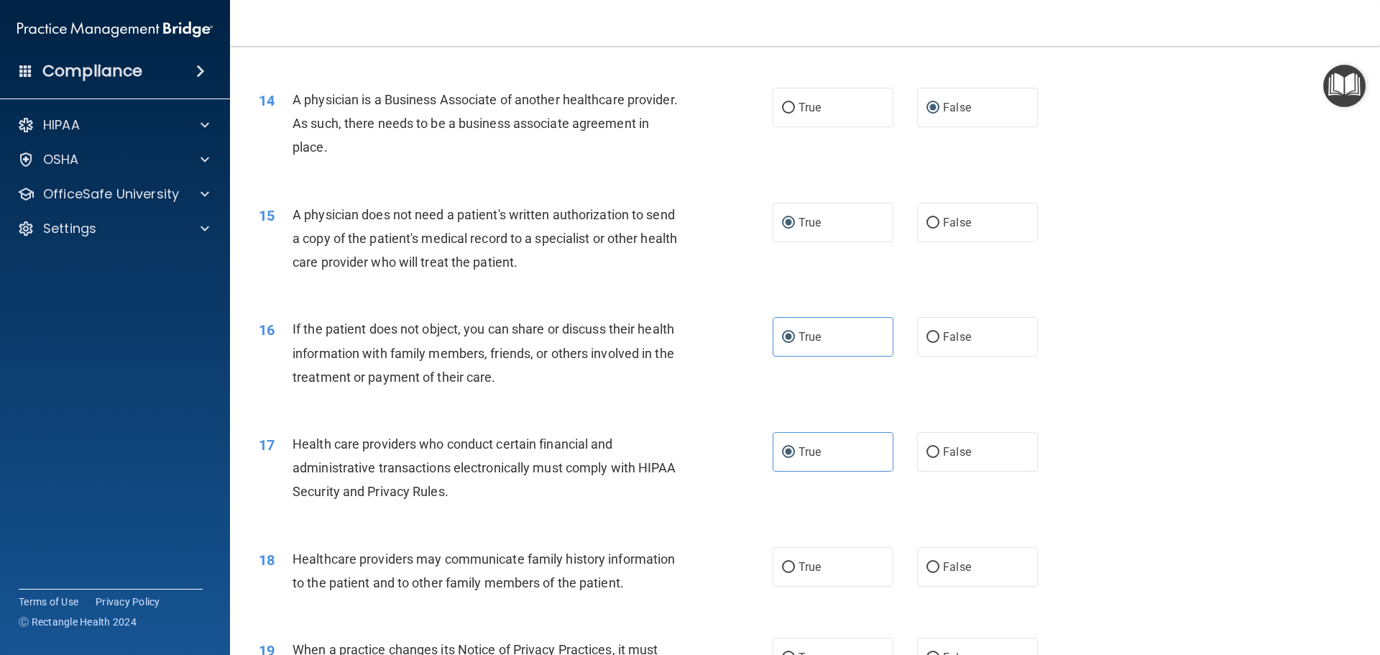
scroll to position [1582, 0]
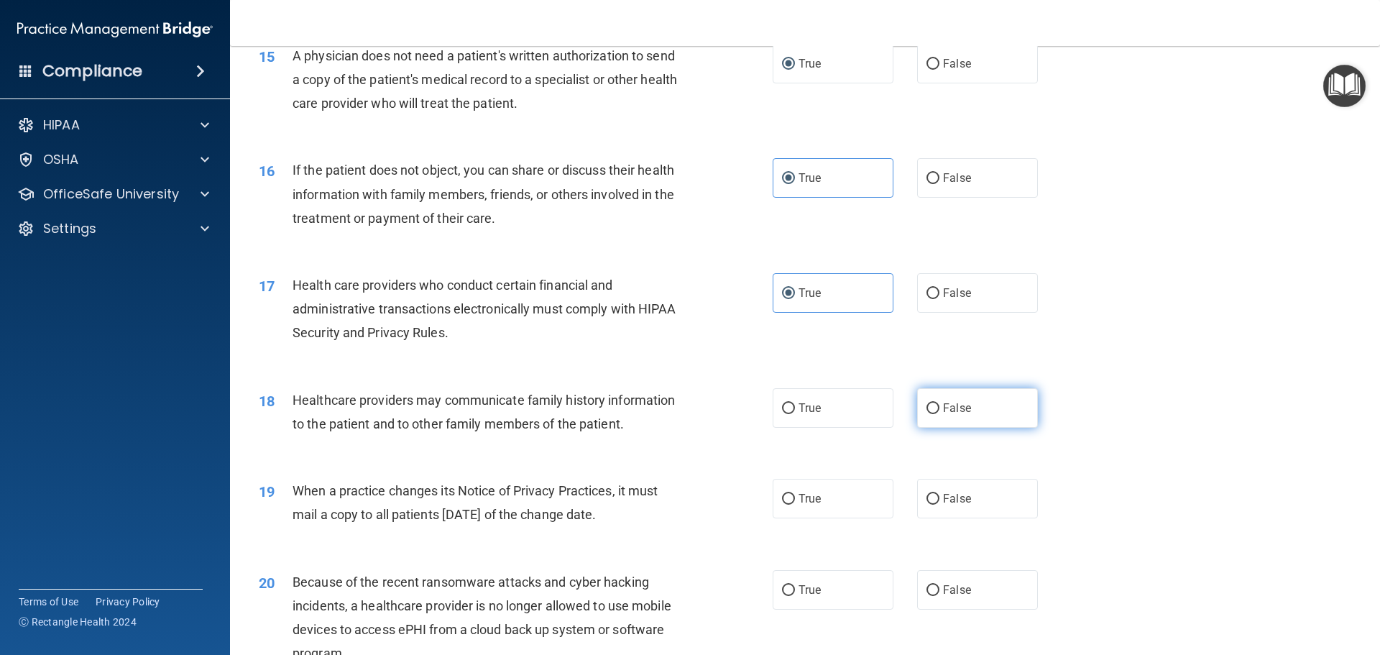
click at [927, 404] on input "False" at bounding box center [933, 408] width 13 height 11
radio input "true"
click at [927, 495] on input "False" at bounding box center [933, 499] width 13 height 11
radio input "true"
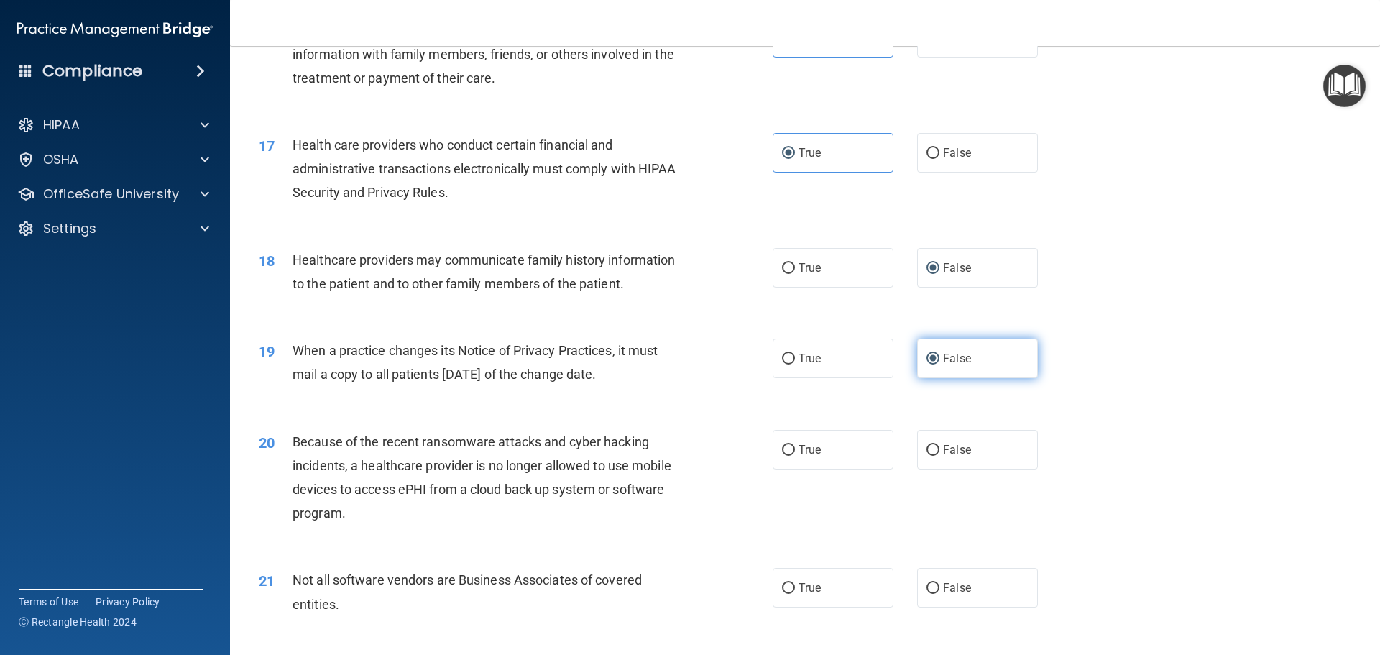
scroll to position [1726, 0]
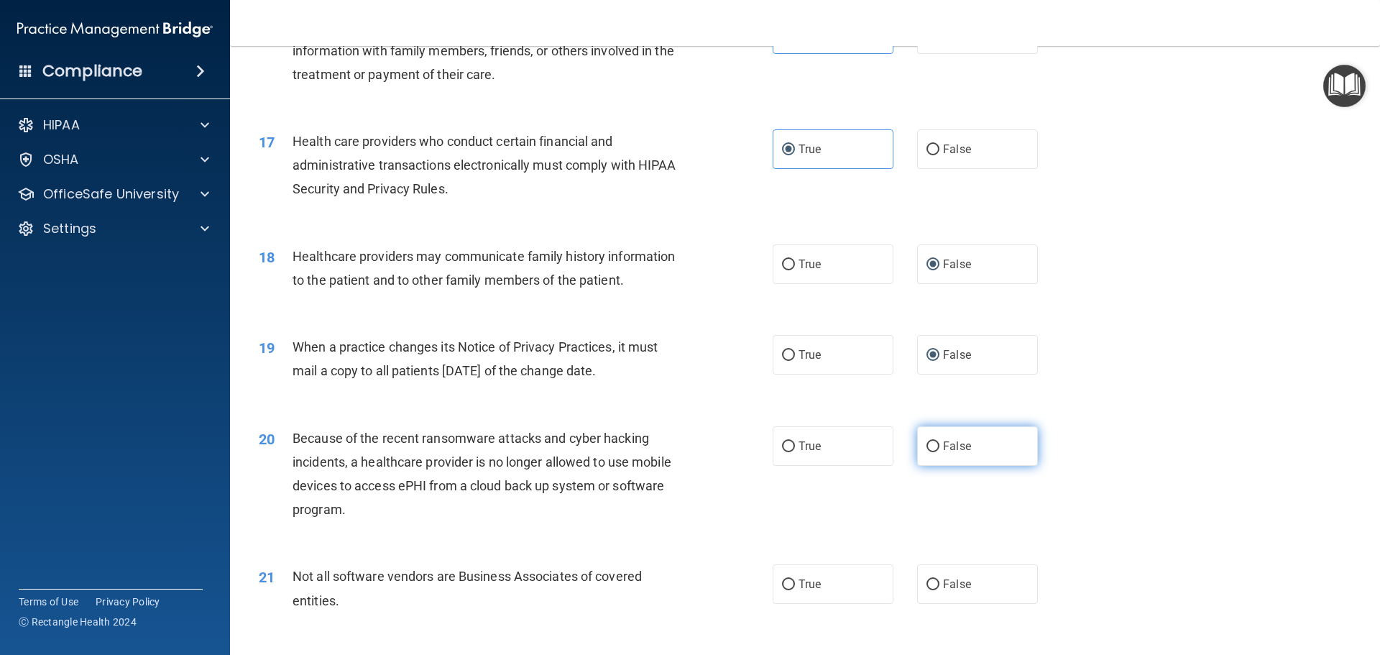
click at [927, 451] on input "False" at bounding box center [933, 446] width 13 height 11
radio input "true"
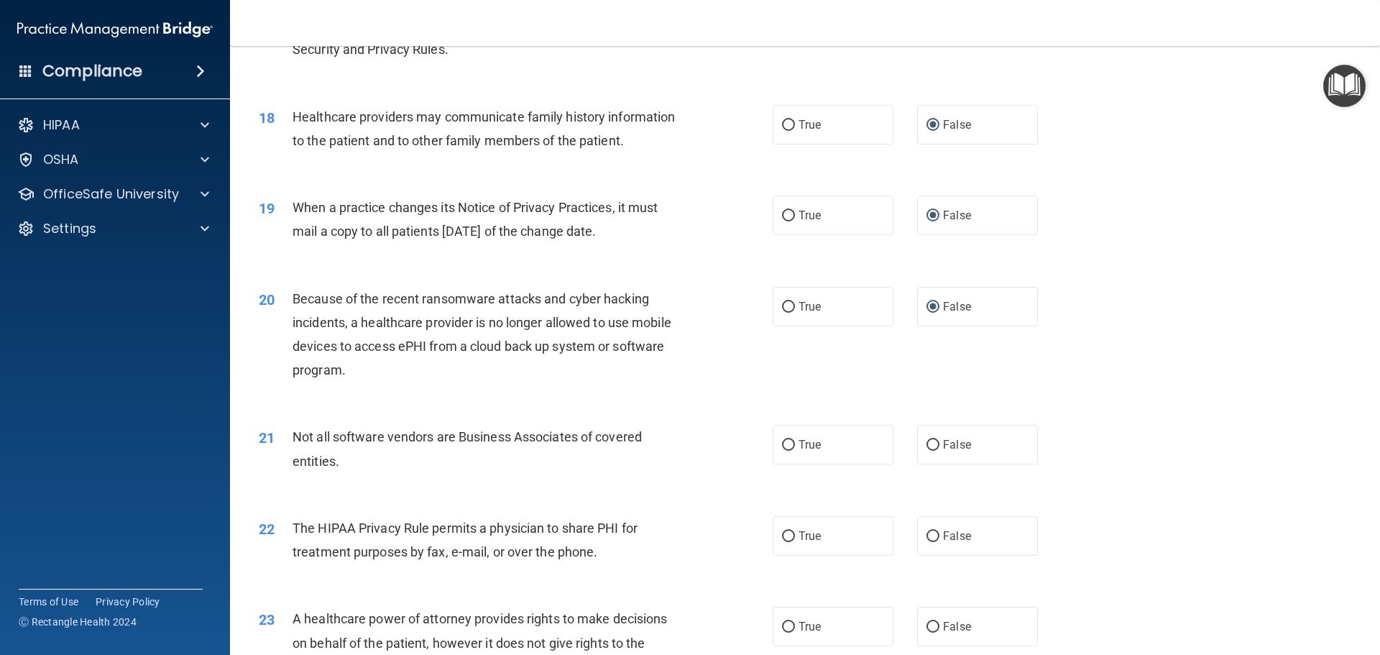
scroll to position [1869, 0]
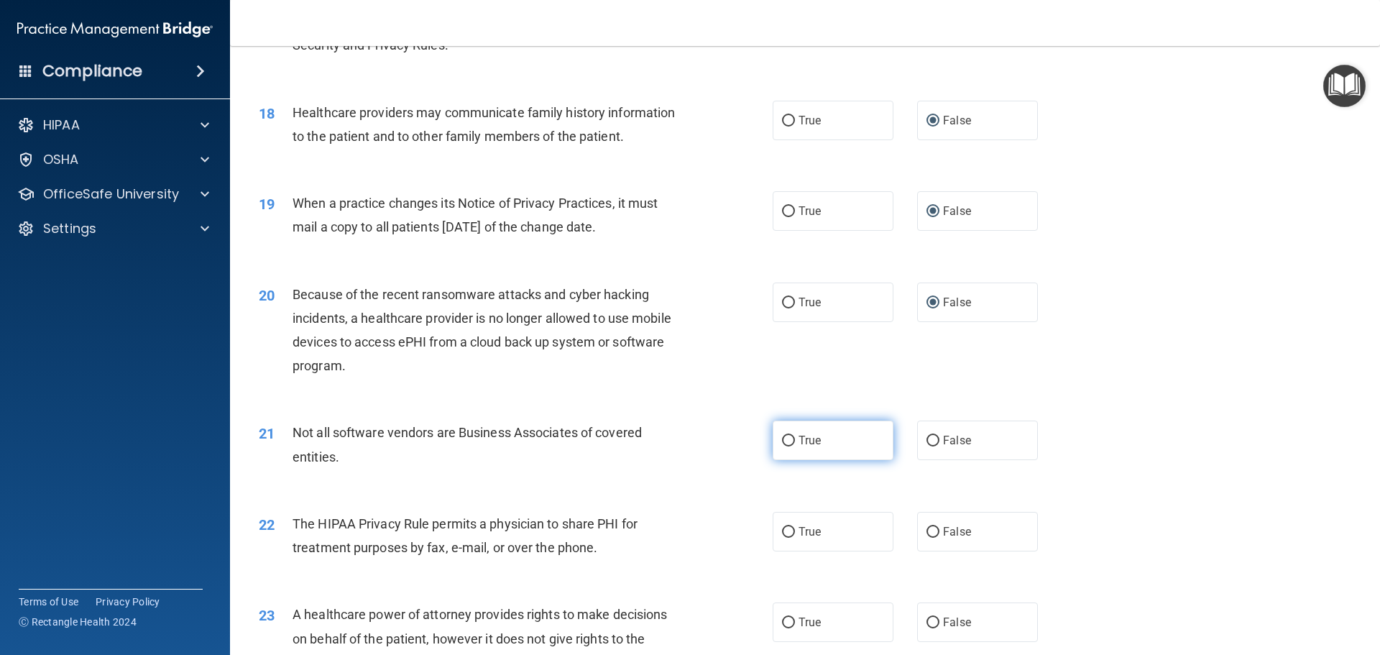
click at [784, 436] on input "True" at bounding box center [788, 441] width 13 height 11
radio input "true"
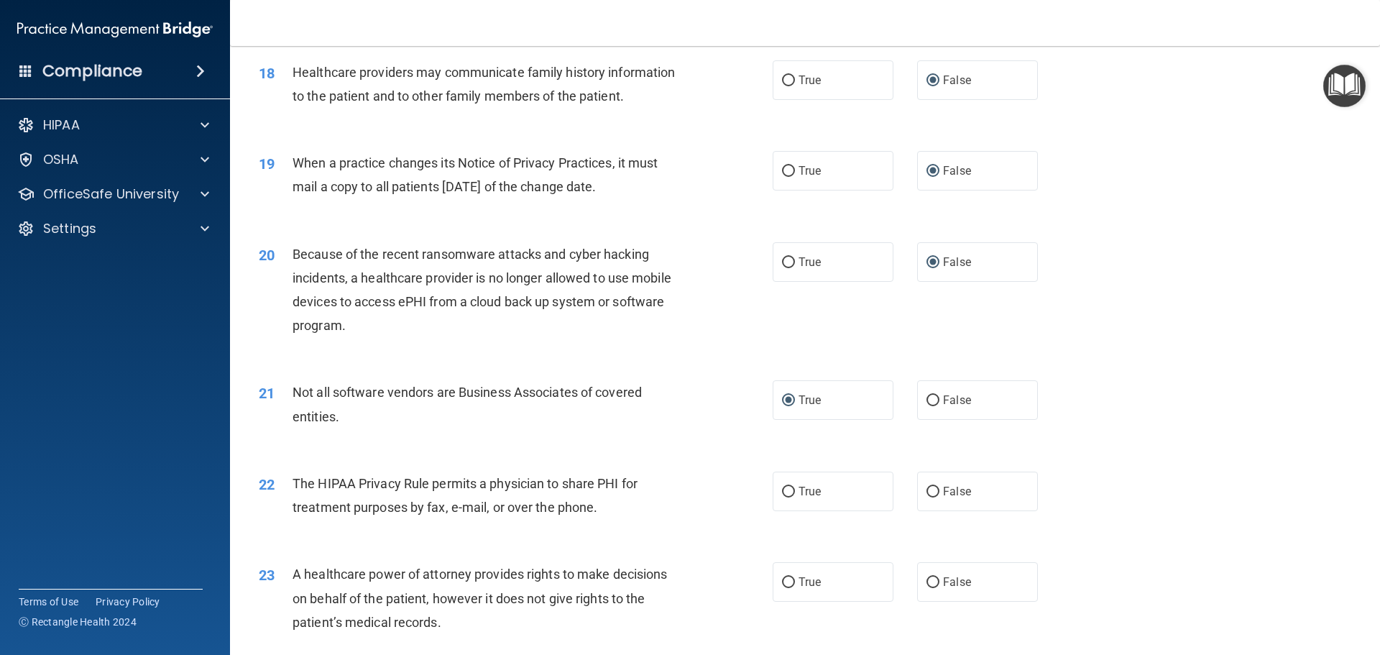
scroll to position [1941, 0]
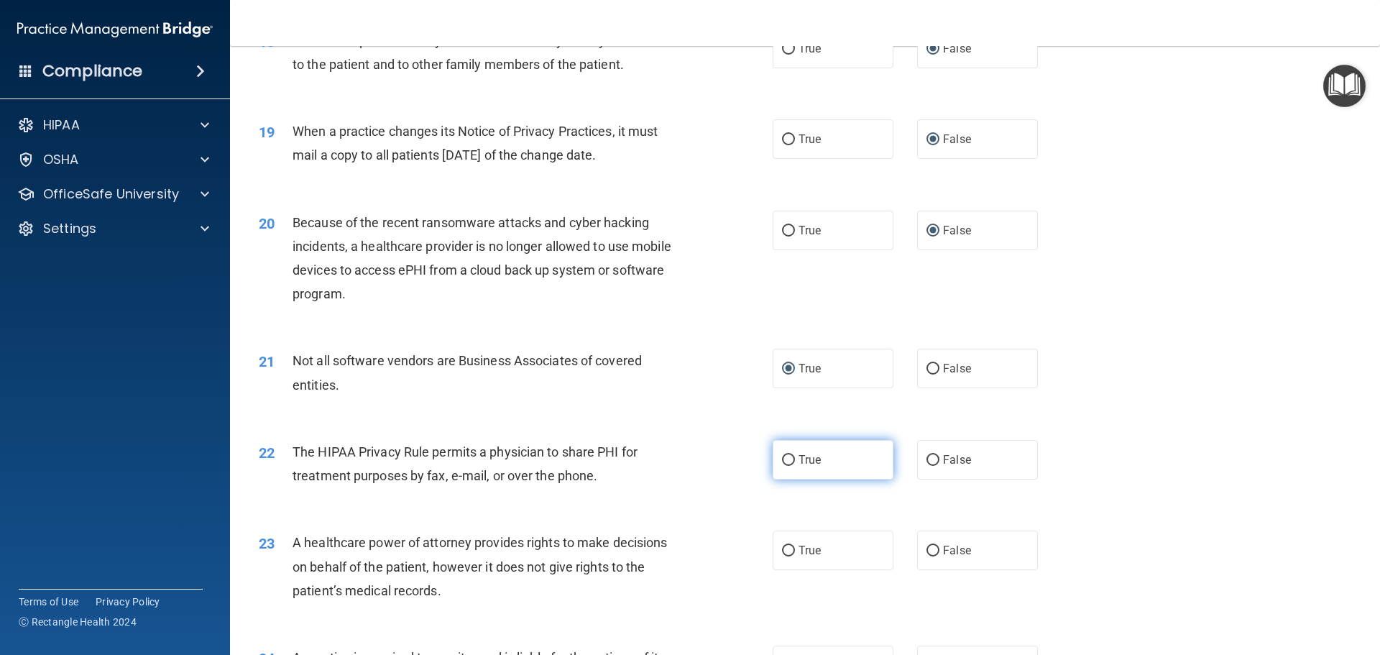
click at [788, 459] on input "True" at bounding box center [788, 460] width 13 height 11
radio input "true"
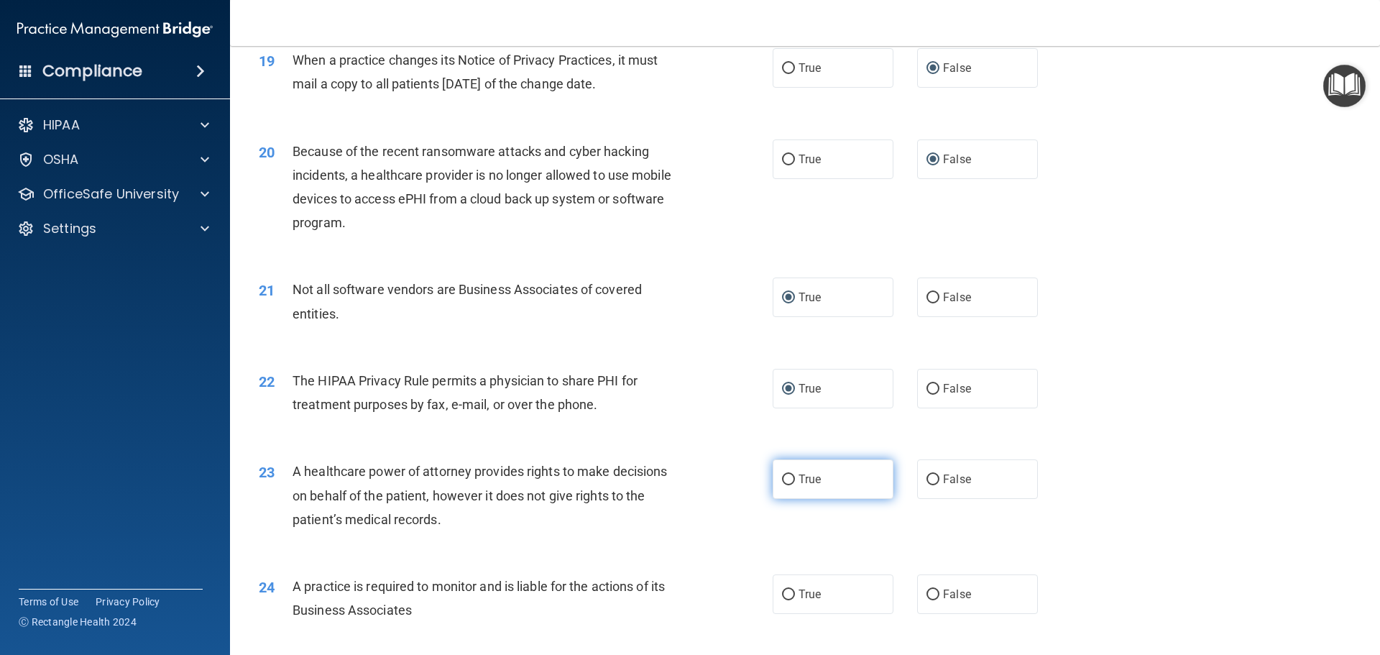
scroll to position [2013, 0]
click at [927, 483] on input "False" at bounding box center [933, 479] width 13 height 11
radio input "true"
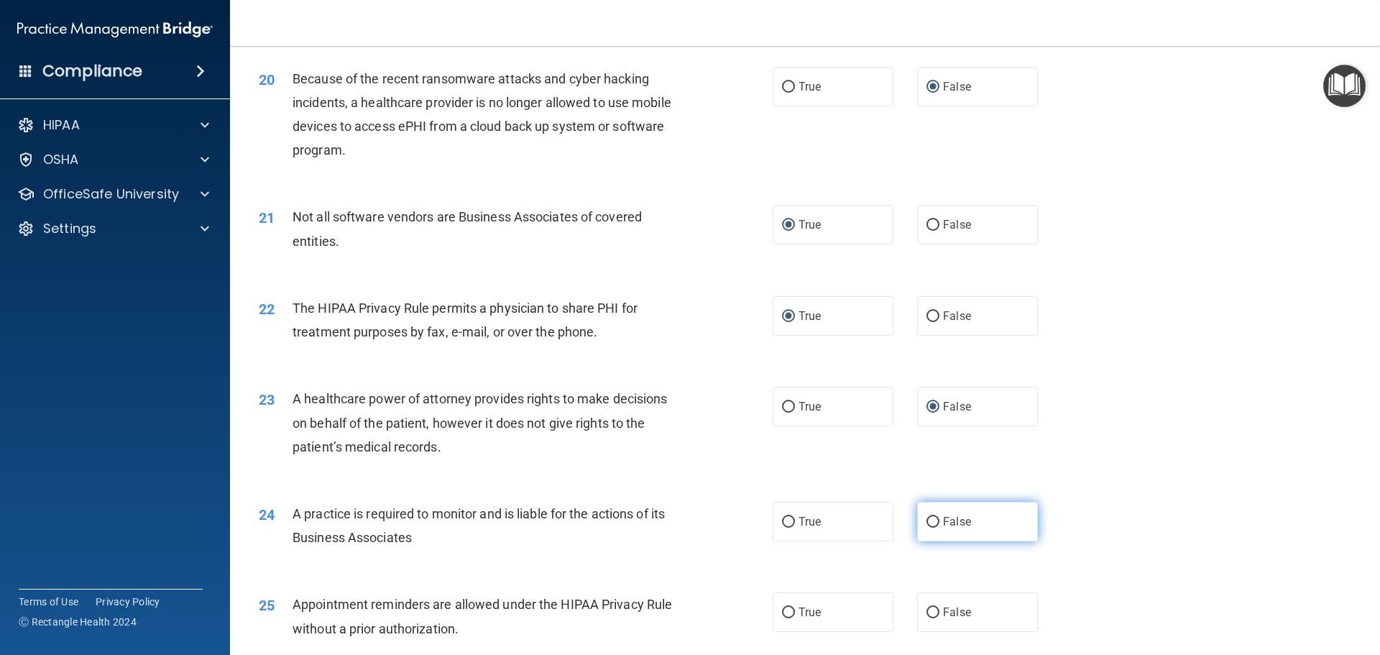
click at [927, 517] on input "False" at bounding box center [933, 522] width 13 height 11
radio input "true"
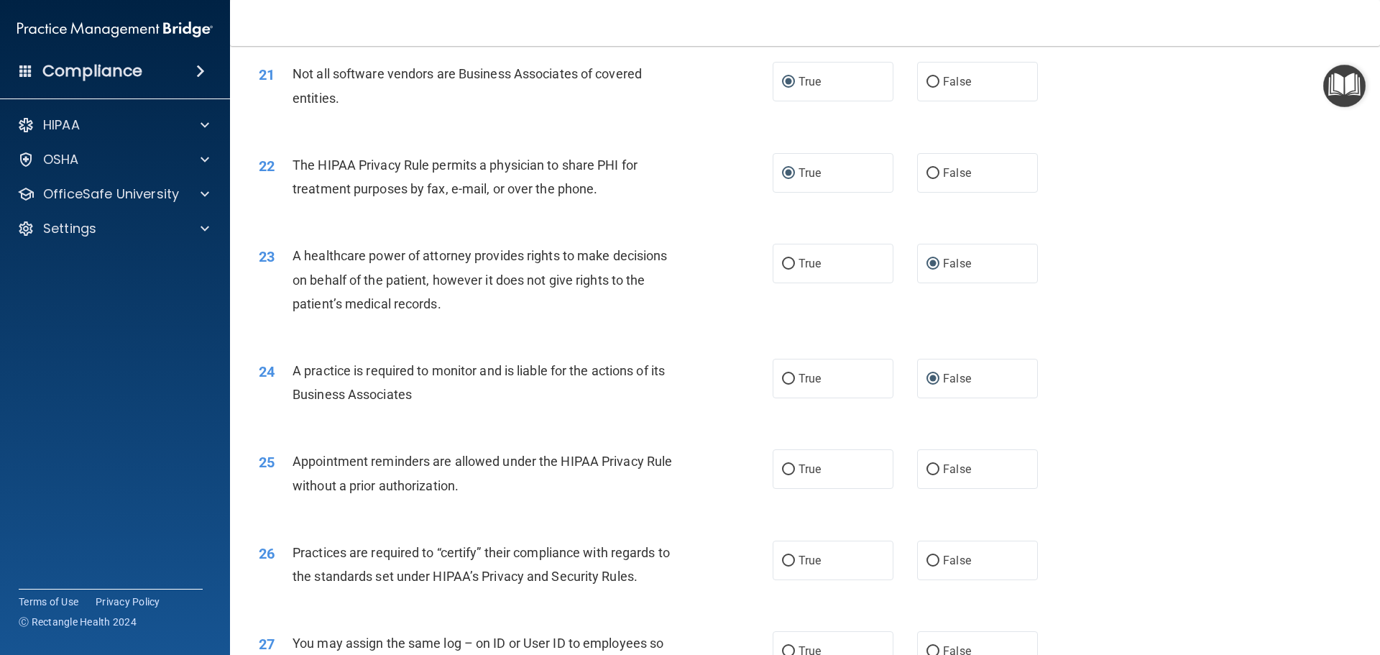
scroll to position [2229, 0]
click at [784, 472] on input "True" at bounding box center [788, 469] width 13 height 11
radio input "true"
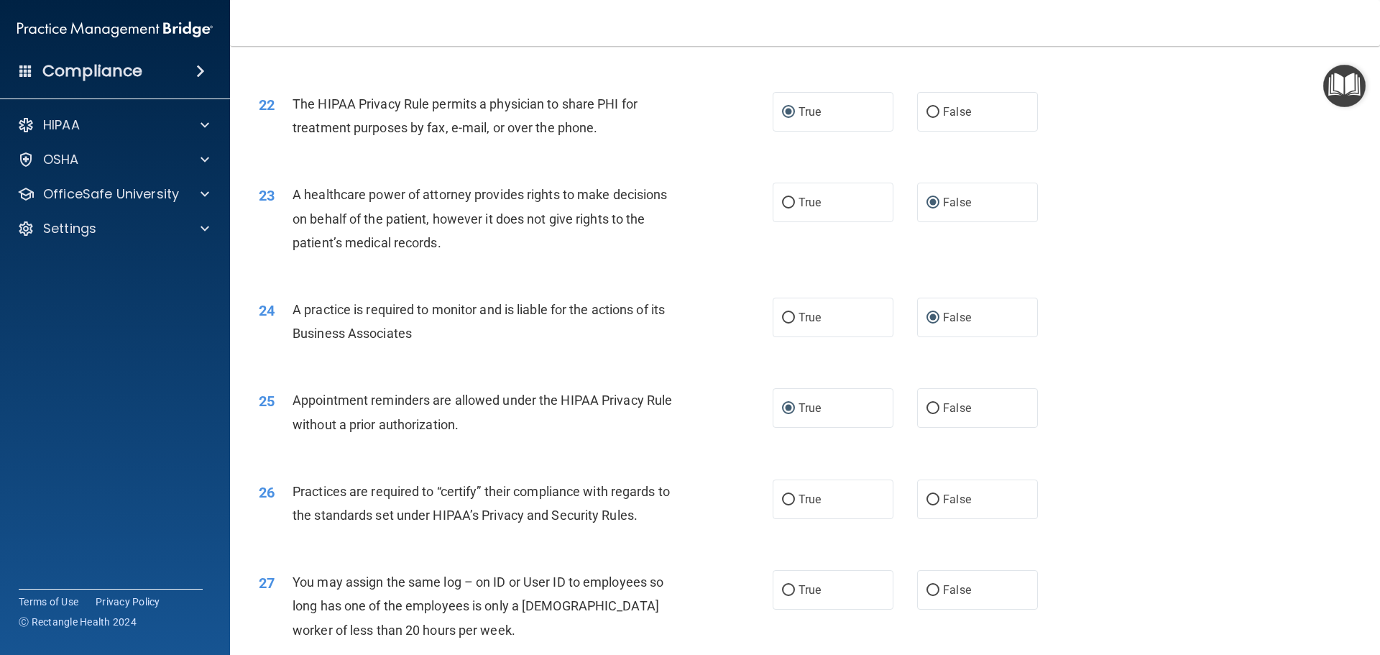
scroll to position [2373, 0]
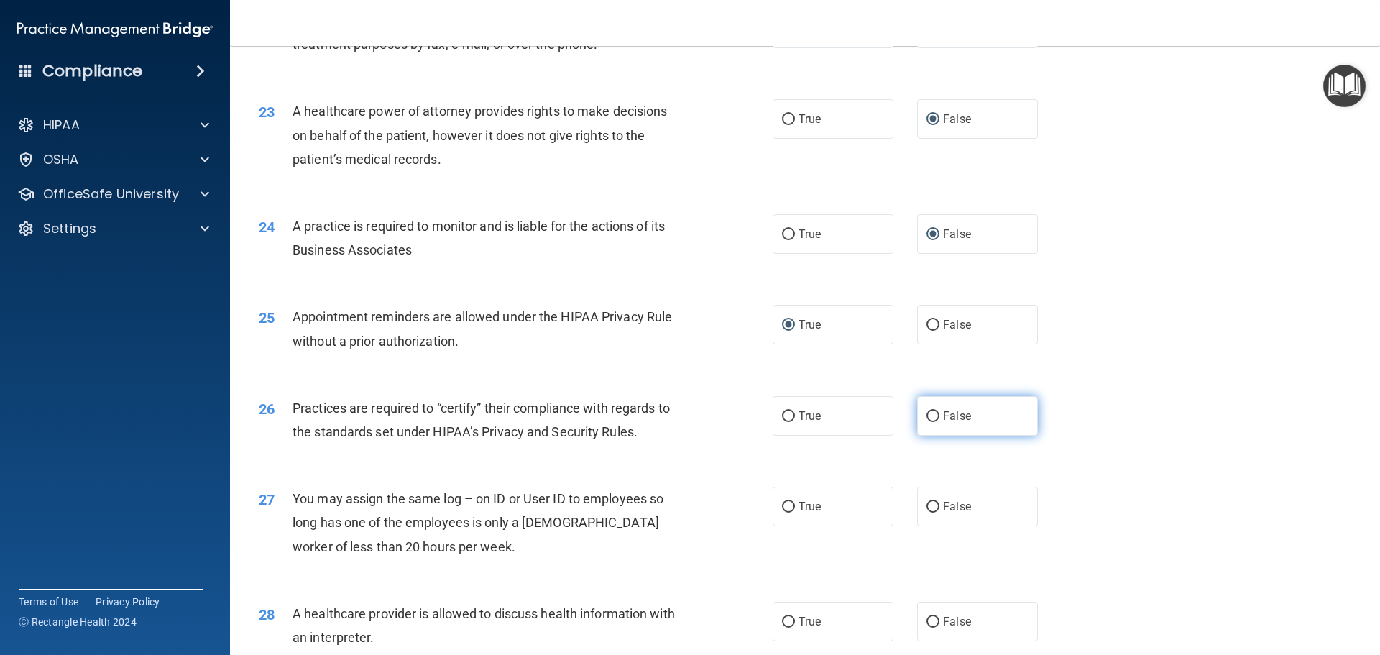
click at [929, 412] on input "False" at bounding box center [933, 416] width 13 height 11
radio input "true"
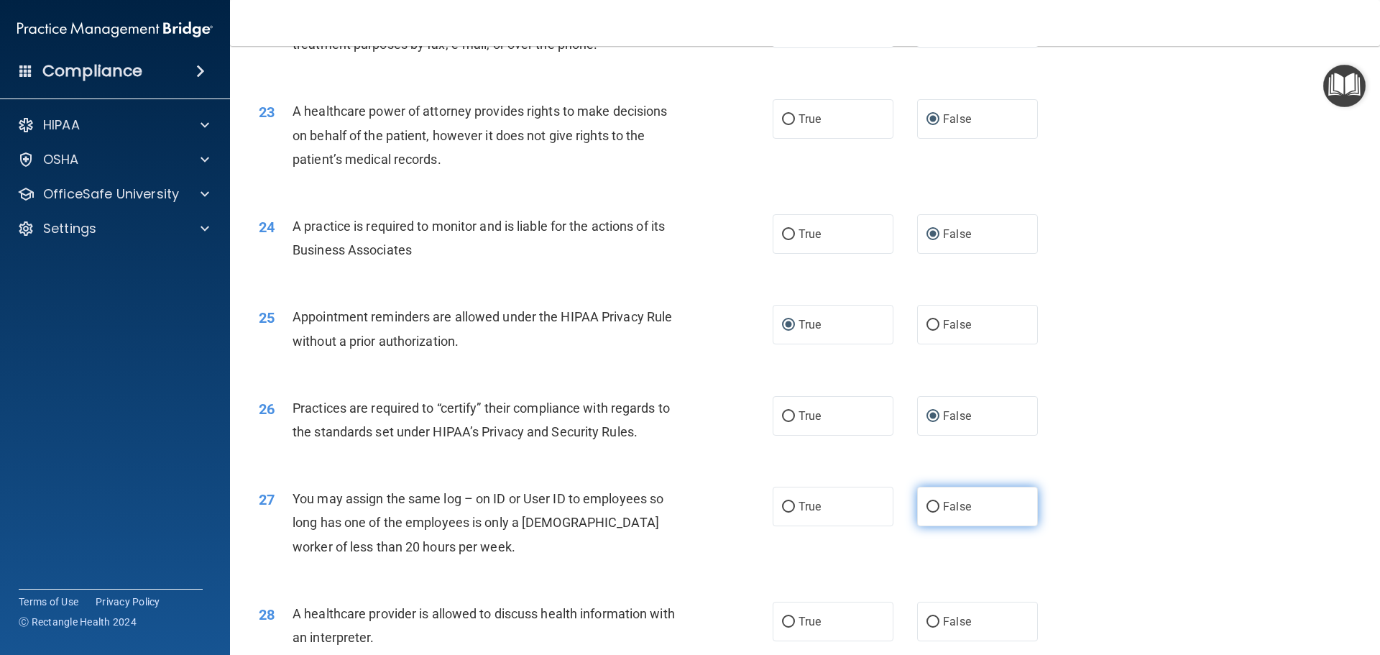
click at [927, 509] on input "False" at bounding box center [933, 507] width 13 height 11
radio input "true"
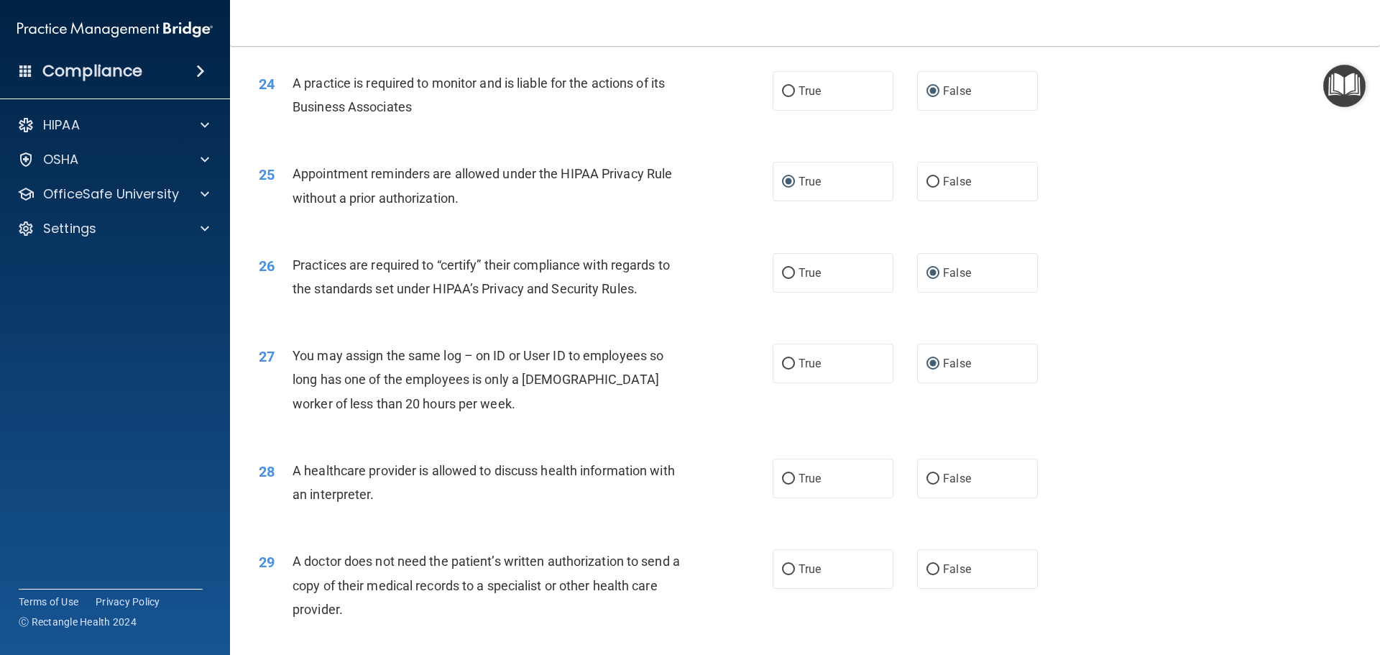
scroll to position [2517, 0]
click at [784, 481] on input "True" at bounding box center [788, 478] width 13 height 11
radio input "true"
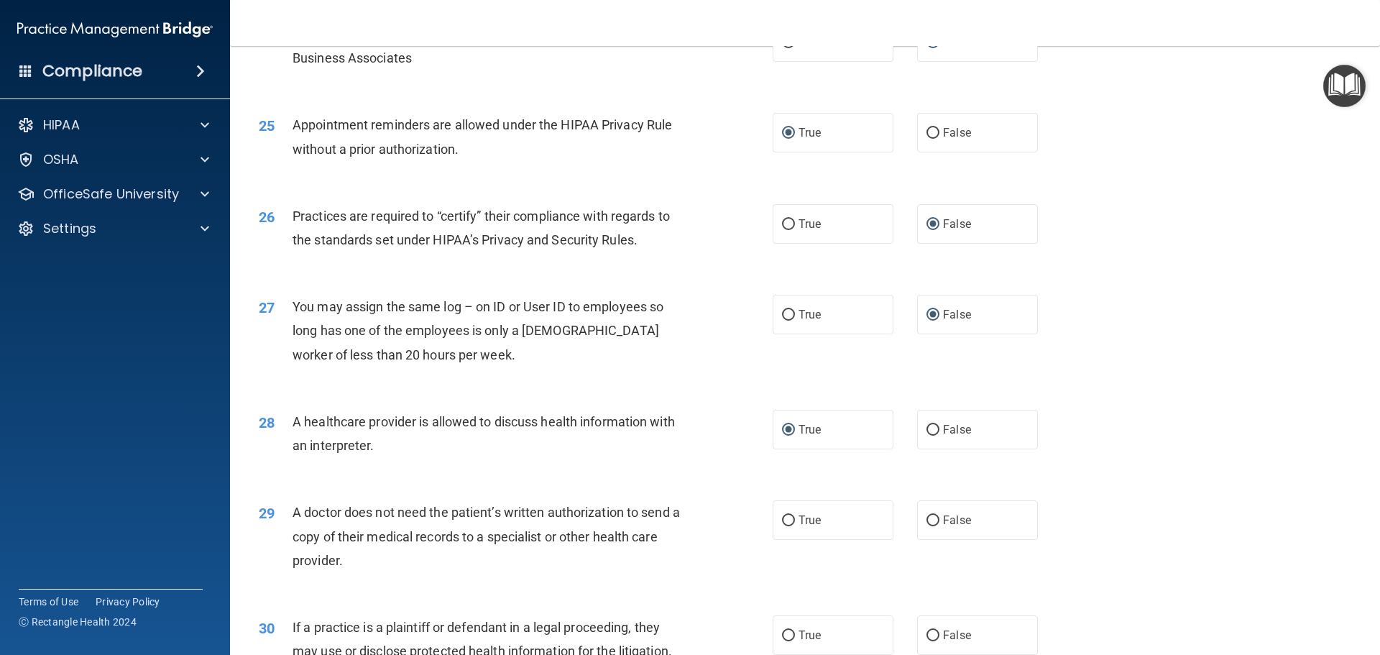
scroll to position [2588, 0]
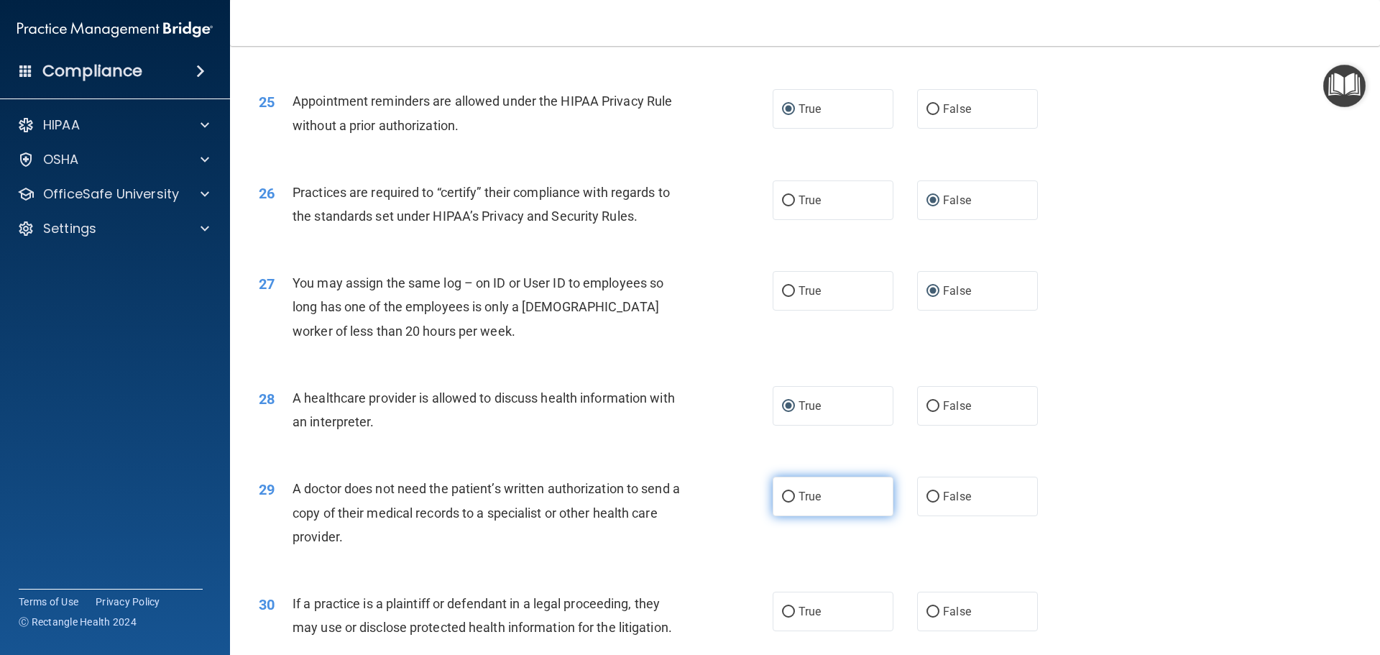
click at [787, 495] on input "True" at bounding box center [788, 497] width 13 height 11
radio input "true"
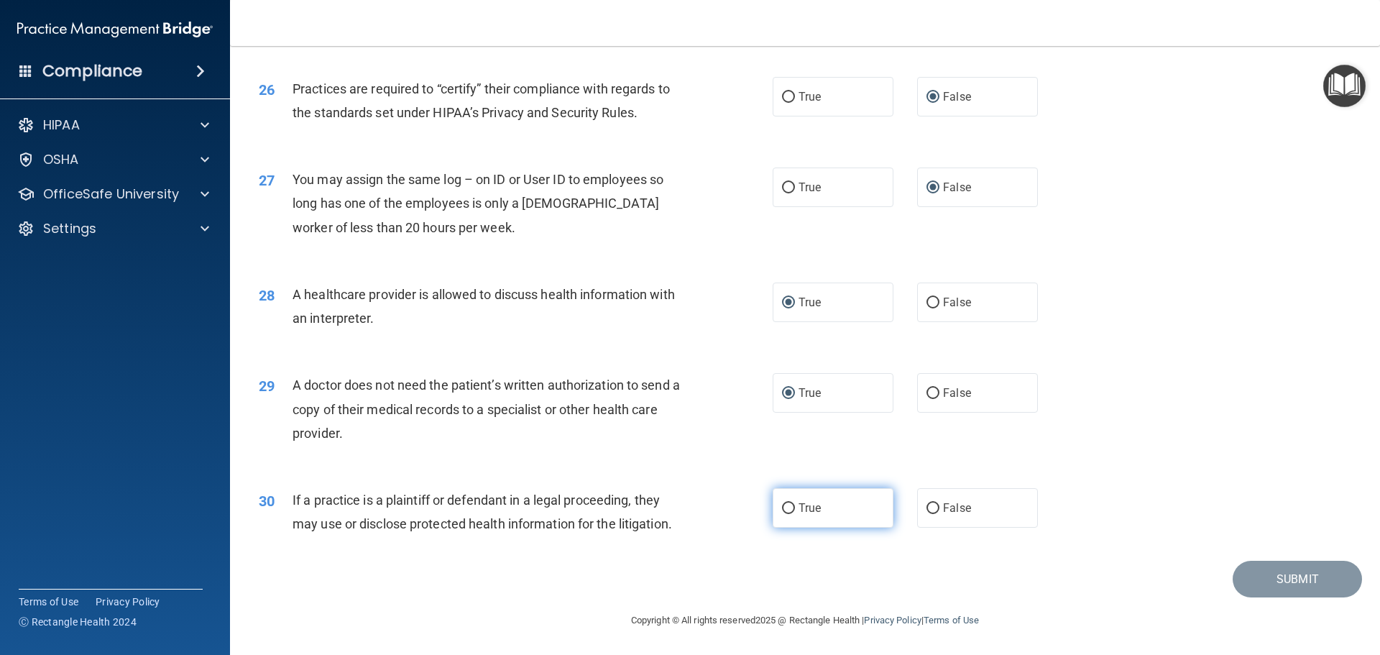
click at [789, 501] on label "True" at bounding box center [833, 508] width 121 height 40
click at [789, 503] on input "True" at bounding box center [788, 508] width 13 height 11
radio input "true"
click at [1268, 571] on button "Submit" at bounding box center [1297, 579] width 129 height 37
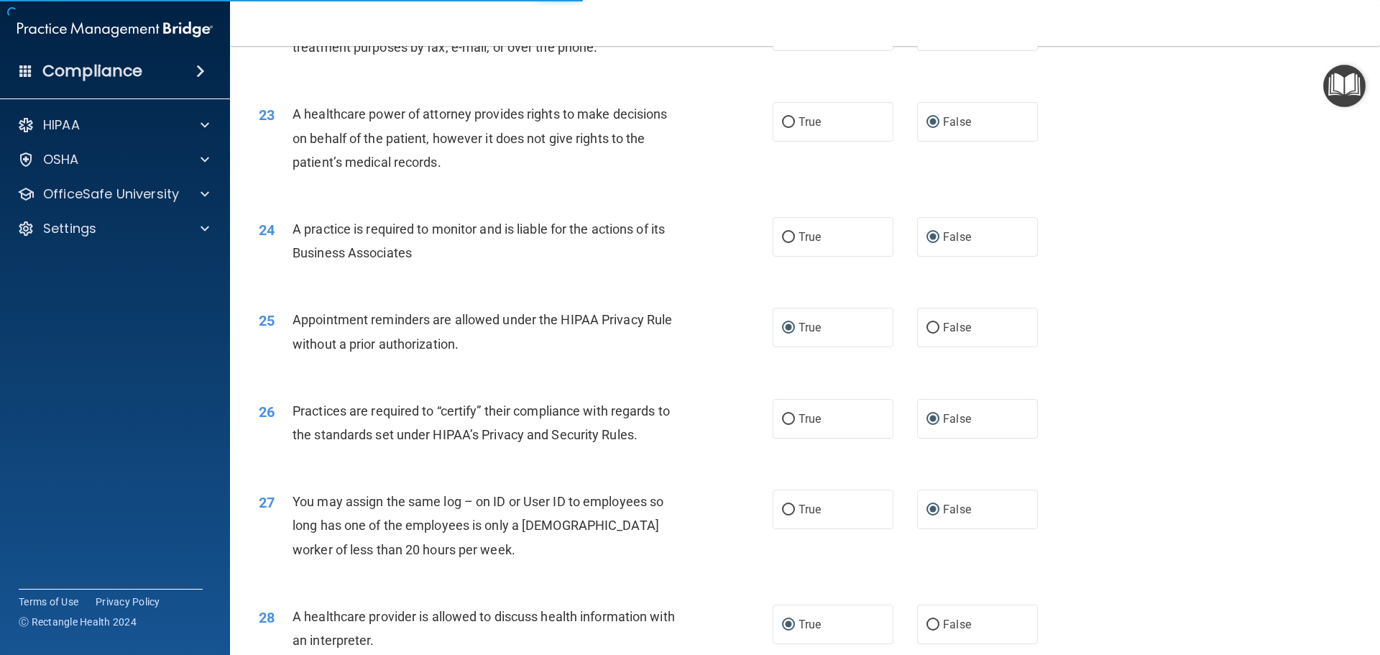
scroll to position [2332, 0]
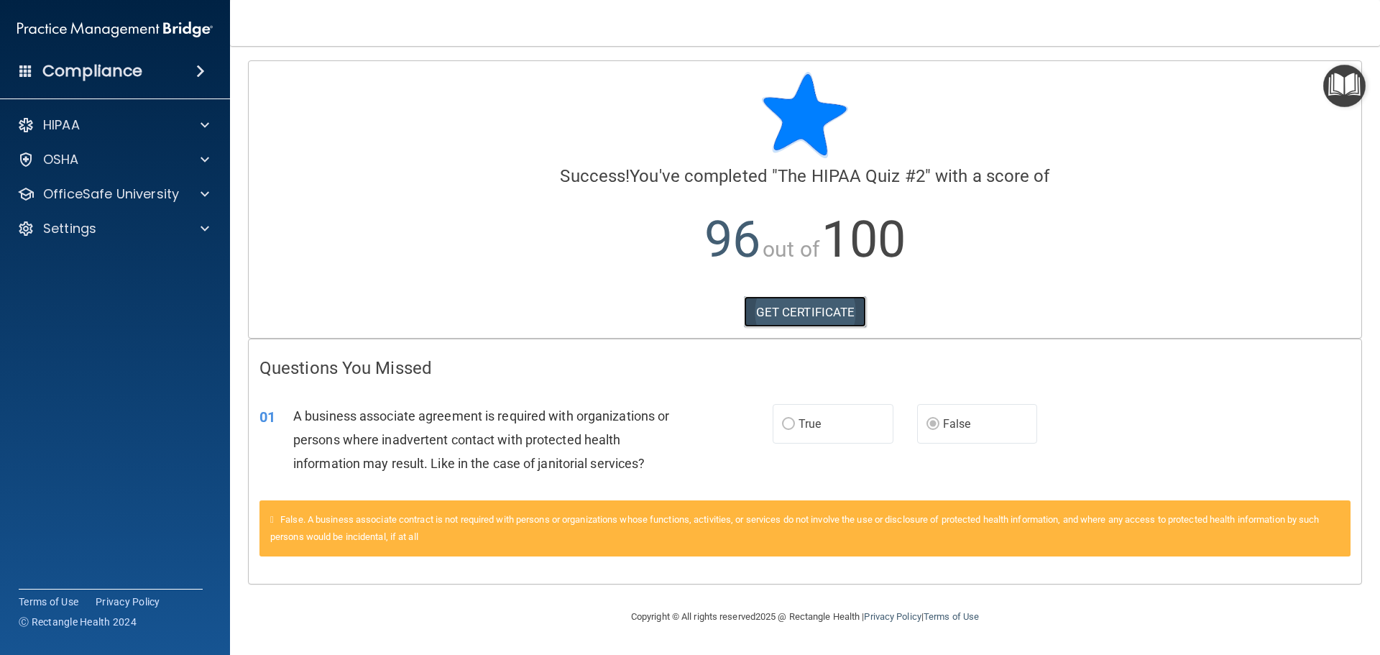
click at [787, 304] on link "GET CERTIFICATE" at bounding box center [805, 312] width 123 height 32
click at [98, 194] on p "OfficeSafe University" at bounding box center [111, 194] width 136 height 17
click at [109, 230] on p "HIPAA Training" at bounding box center [68, 228] width 119 height 14
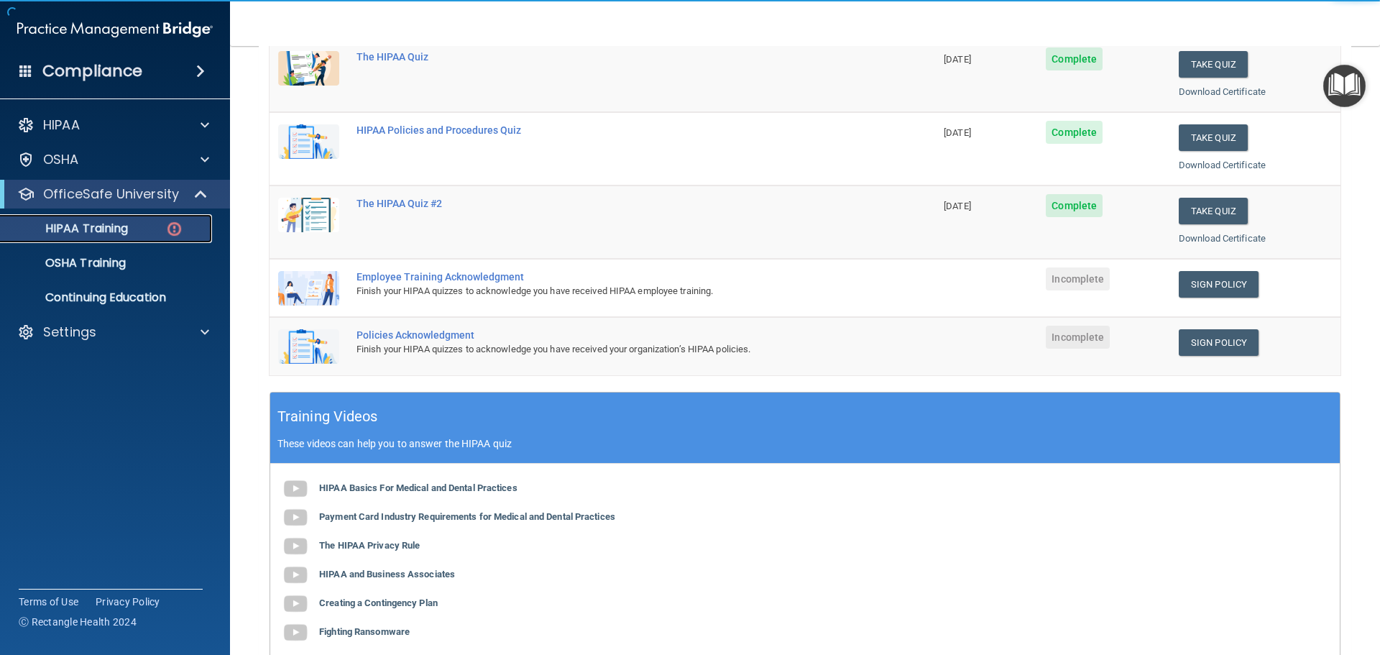
scroll to position [288, 0]
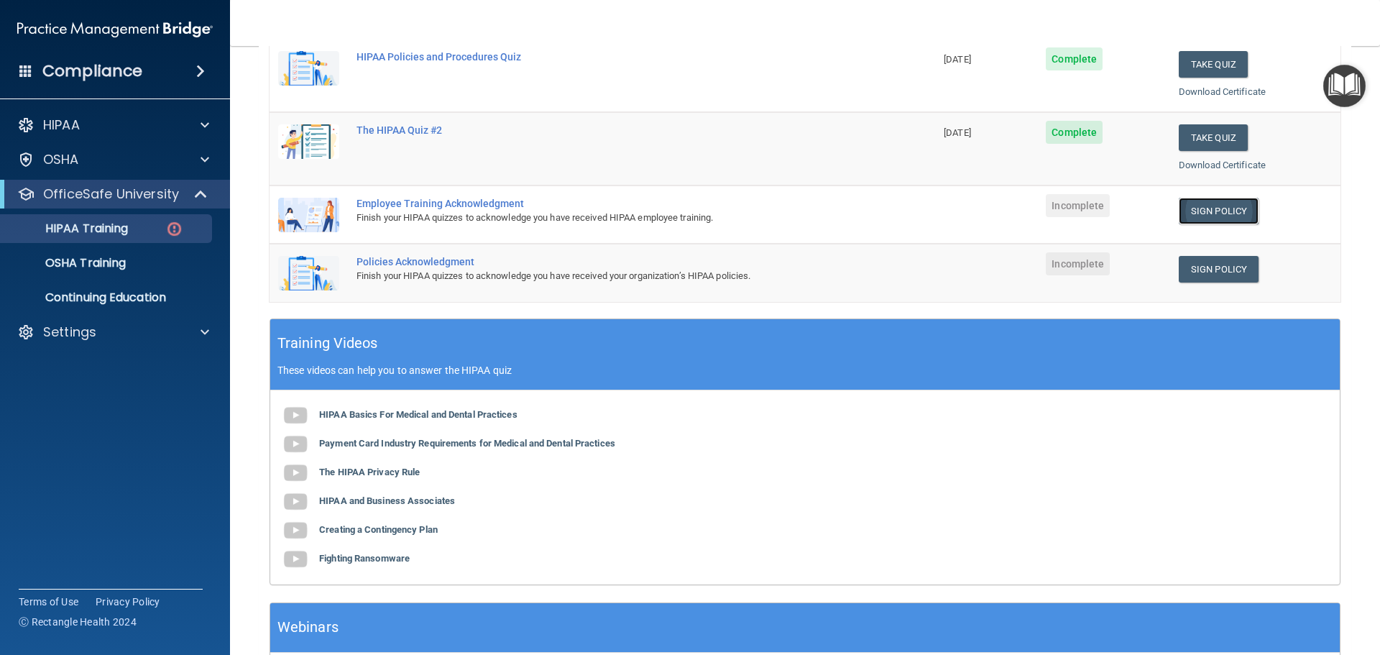
click at [1181, 215] on link "Sign Policy" at bounding box center [1219, 211] width 80 height 27
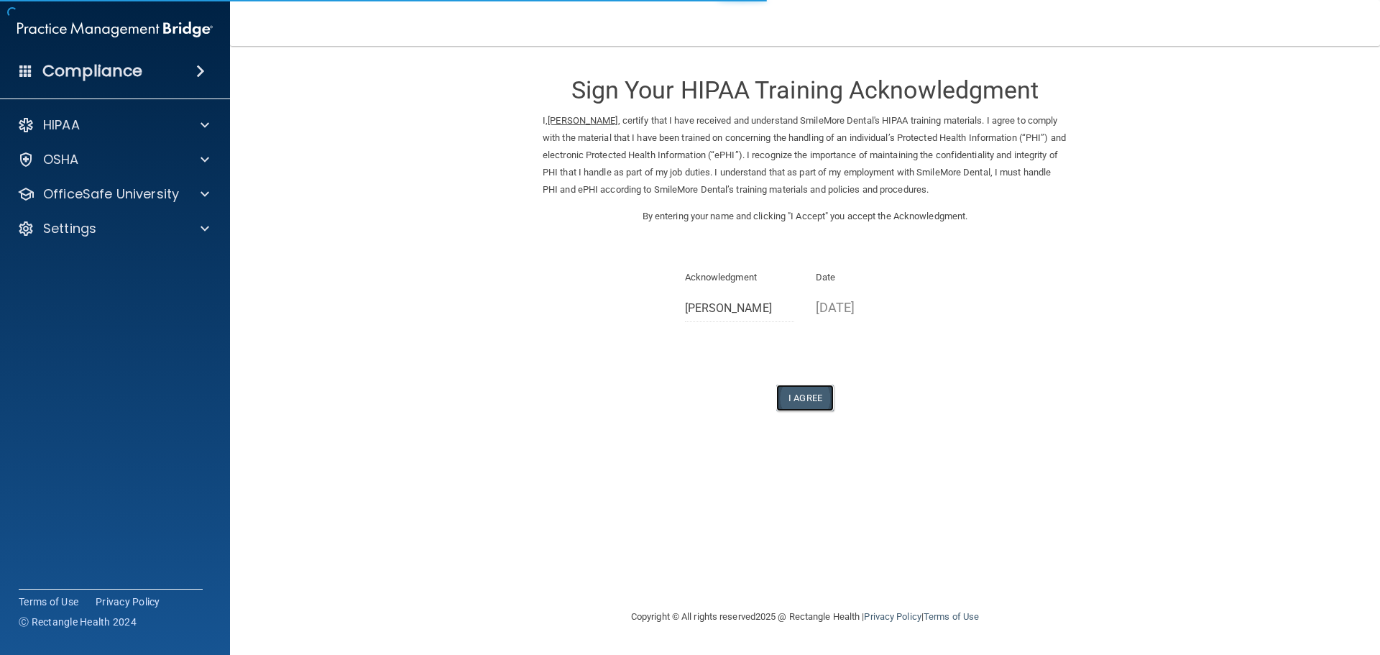
click at [807, 390] on button "I Agree" at bounding box center [806, 398] width 58 height 27
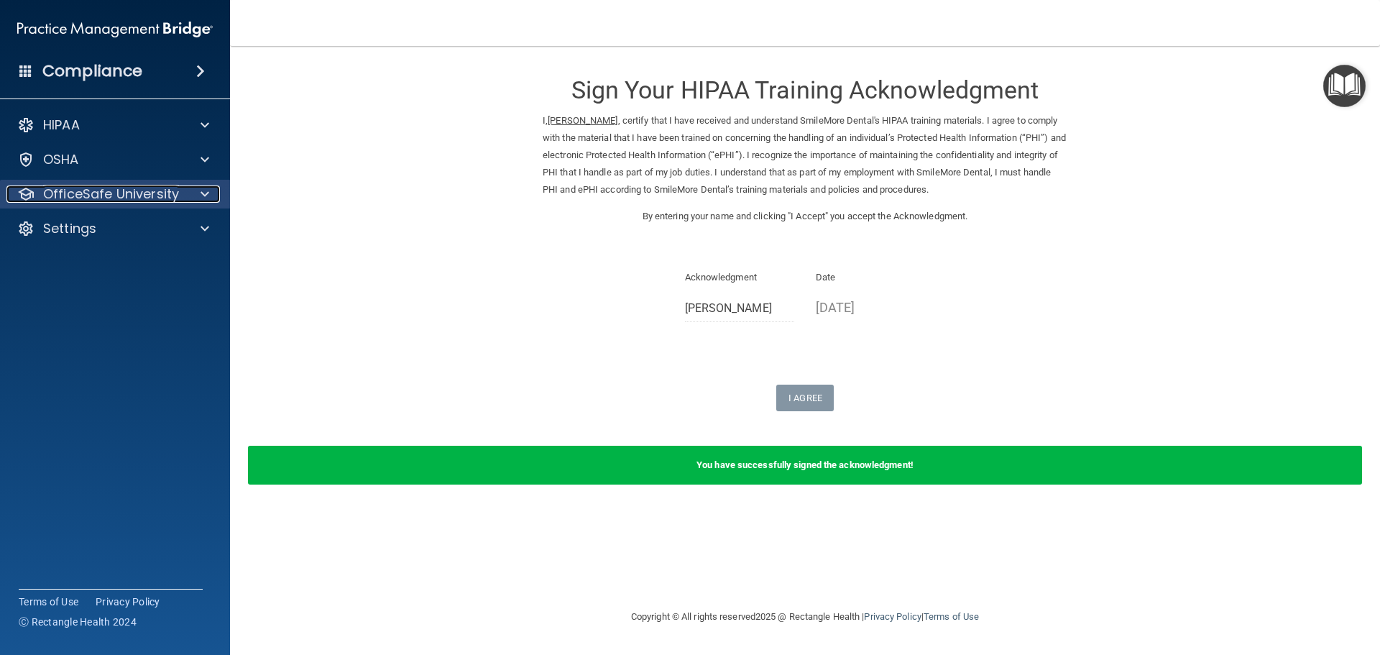
click at [124, 202] on p "OfficeSafe University" at bounding box center [111, 194] width 136 height 17
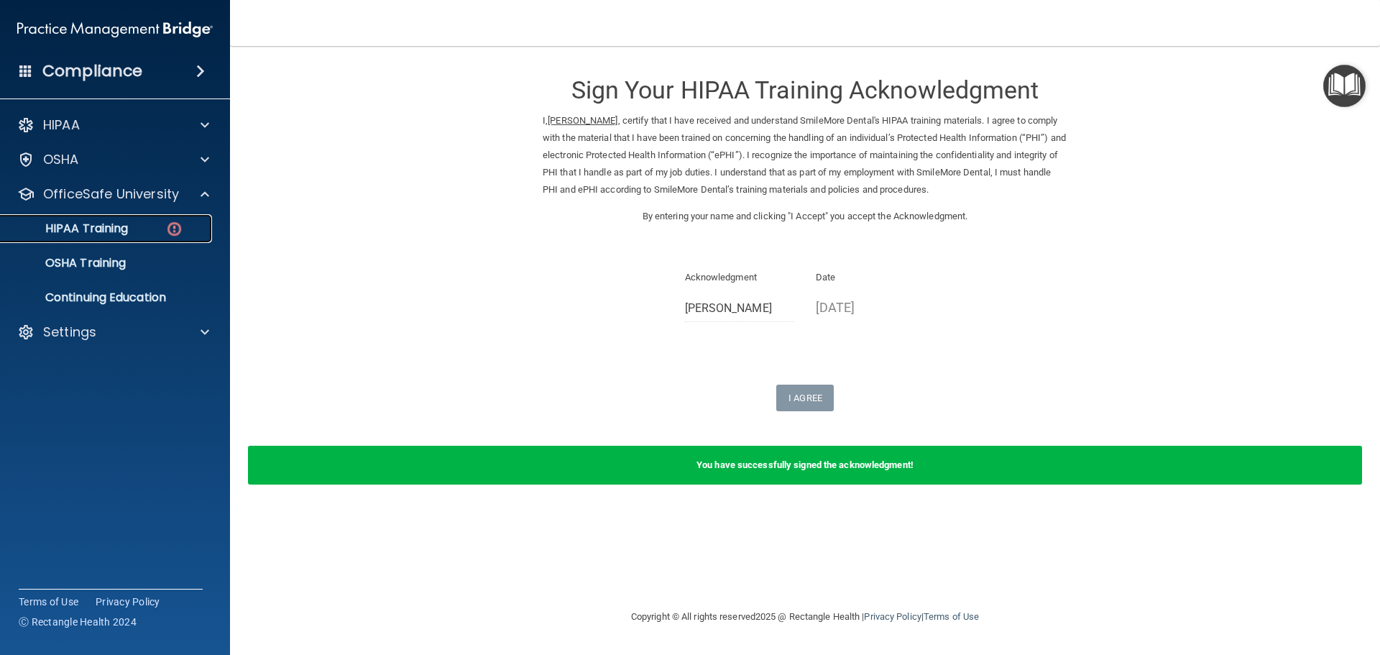
click at [172, 234] on img at bounding box center [174, 229] width 18 height 18
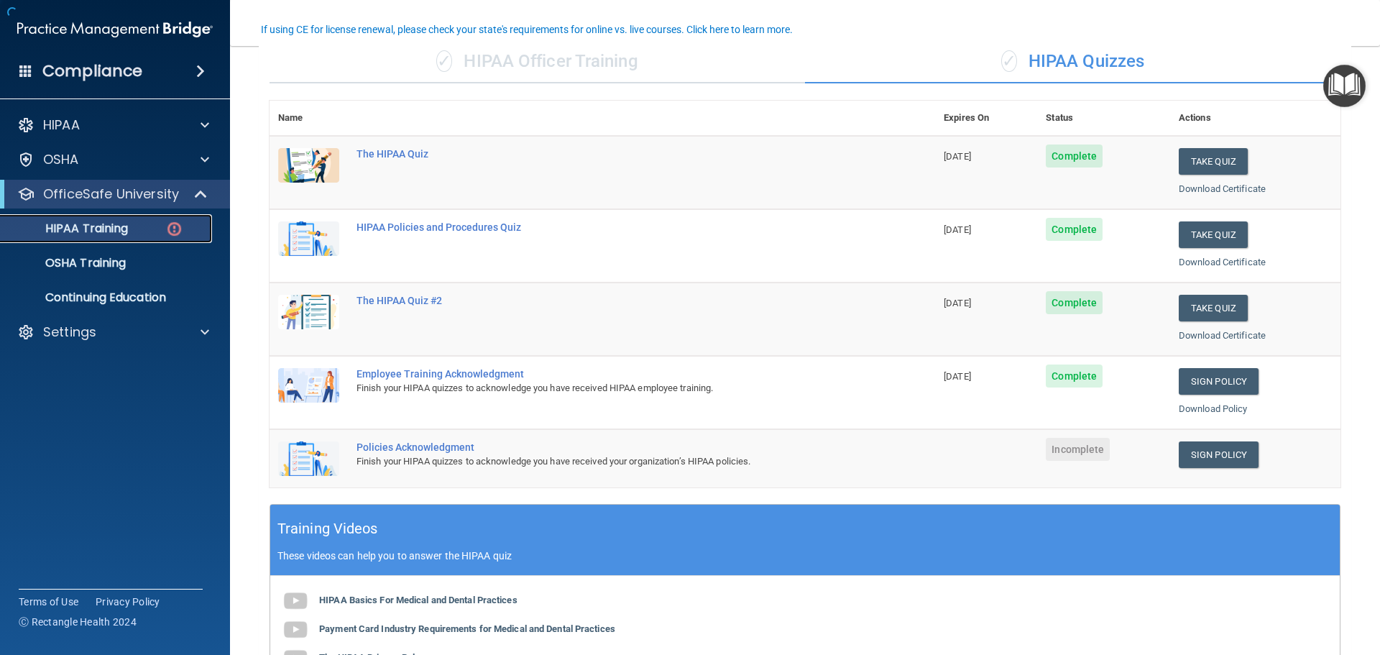
scroll to position [413, 0]
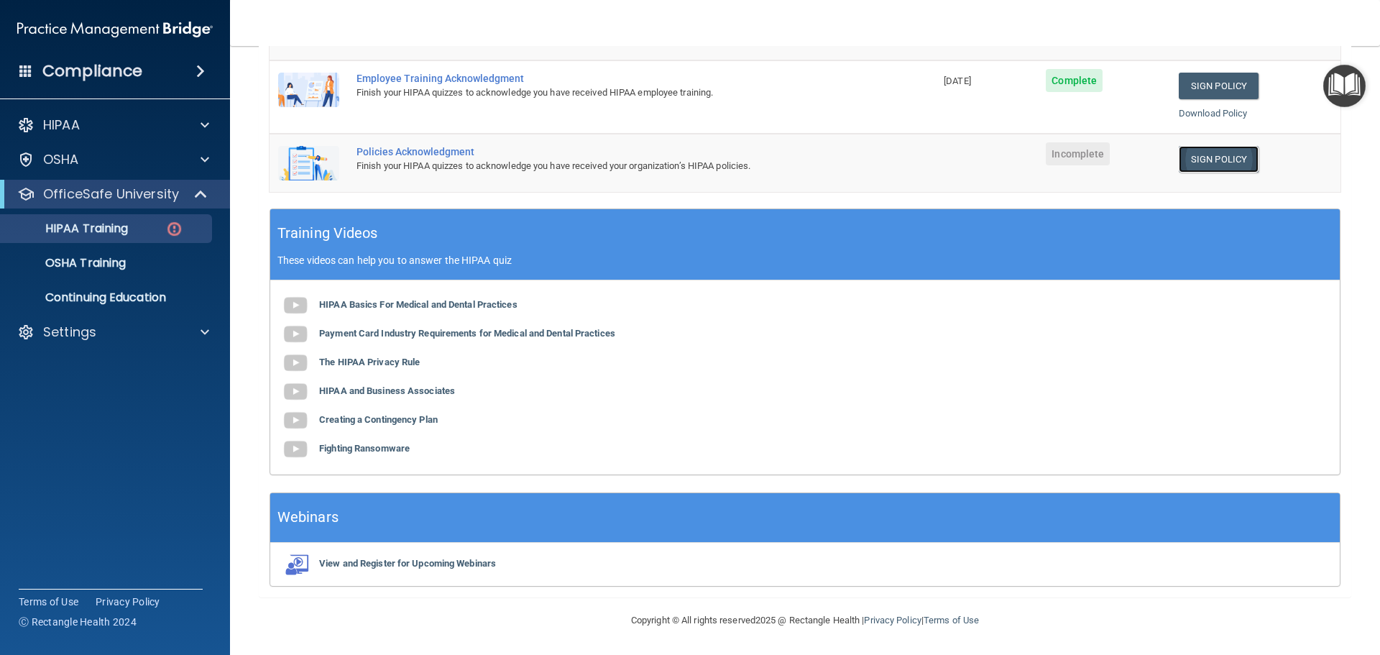
click at [1214, 164] on link "Sign Policy" at bounding box center [1219, 159] width 80 height 27
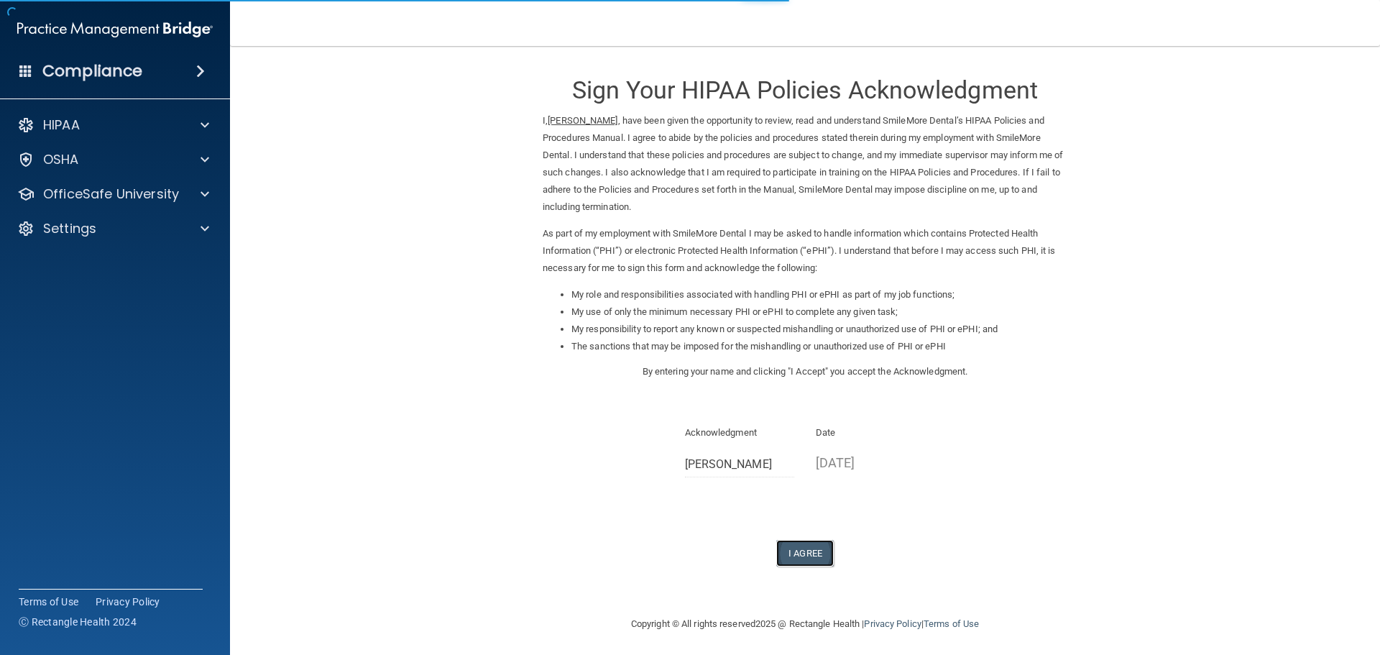
click at [823, 545] on button "I Agree" at bounding box center [806, 553] width 58 height 27
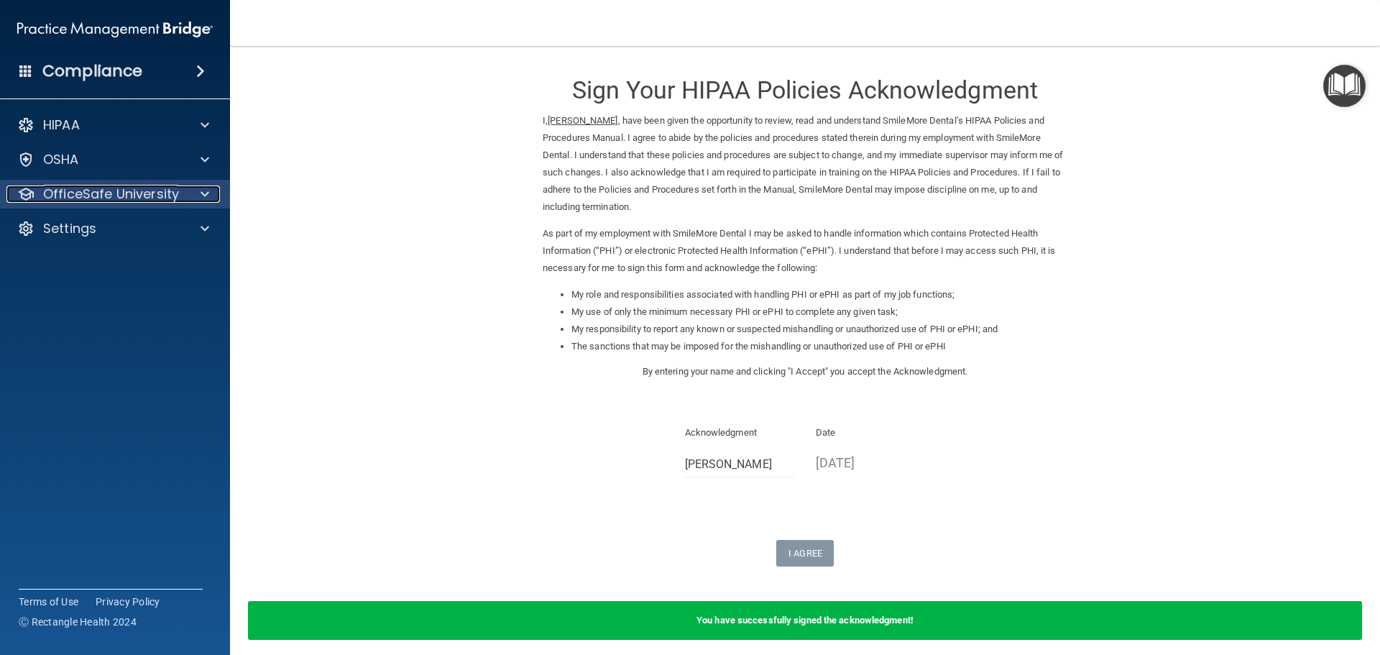
click at [95, 191] on p "OfficeSafe University" at bounding box center [111, 194] width 136 height 17
